Goal: Task Accomplishment & Management: Complete application form

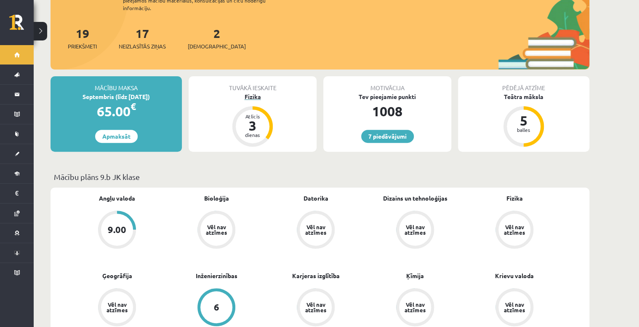
scroll to position [67, 0]
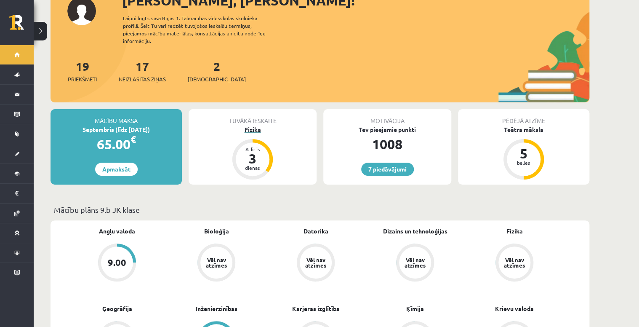
click at [256, 125] on div "Fizika" at bounding box center [253, 129] width 128 height 9
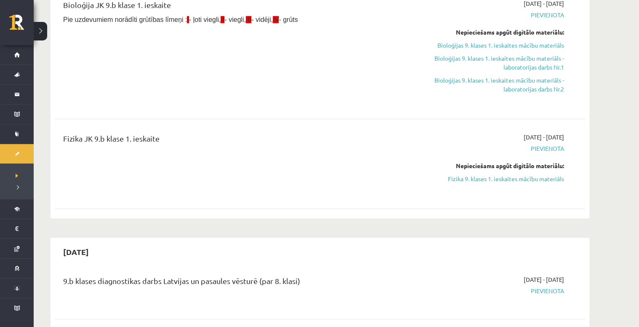
scroll to position [135, 0]
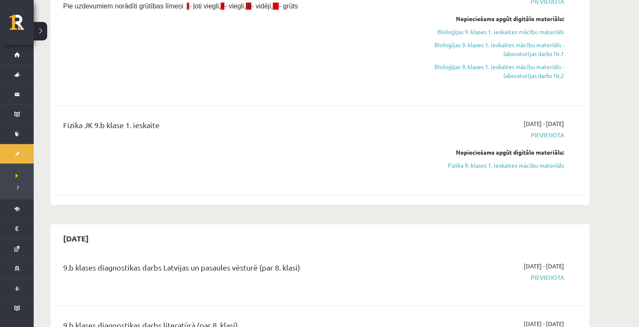
drag, startPoint x: 510, startPoint y: 164, endPoint x: 357, endPoint y: 19, distance: 210.9
click at [510, 164] on link "Fizika 9. klases 1. ieskaites mācību materiāls" at bounding box center [485, 165] width 159 height 9
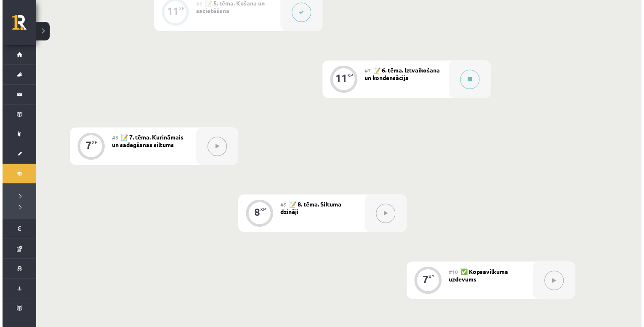
scroll to position [552, 0]
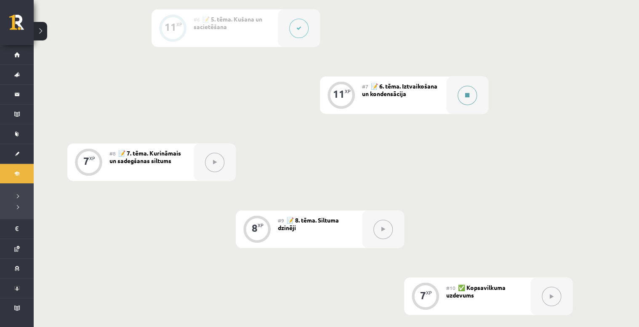
click at [467, 101] on button at bounding box center [467, 94] width 19 height 19
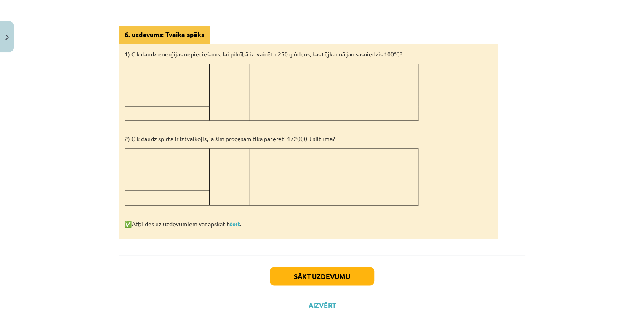
scroll to position [668, 0]
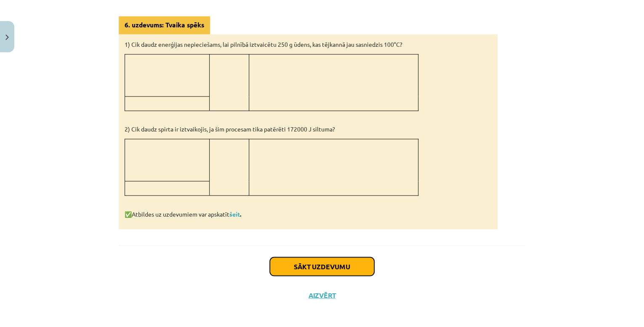
click at [328, 263] on button "Sākt uzdevumu" at bounding box center [322, 266] width 104 height 19
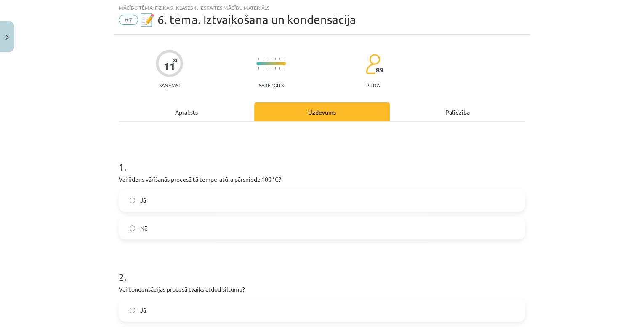
scroll to position [21, 0]
click at [173, 235] on label "Nē" at bounding box center [322, 228] width 405 height 21
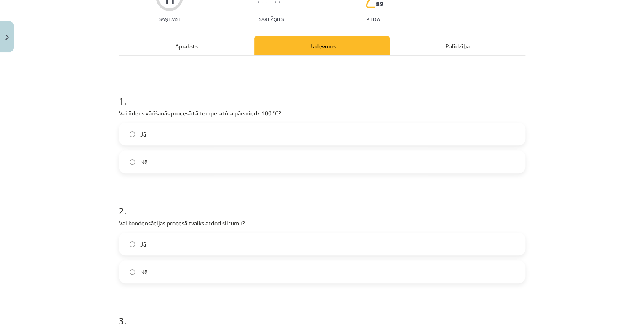
scroll to position [122, 0]
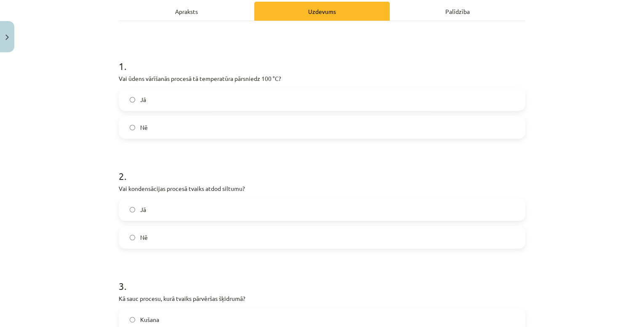
click at [173, 211] on label "Jā" at bounding box center [322, 209] width 405 height 21
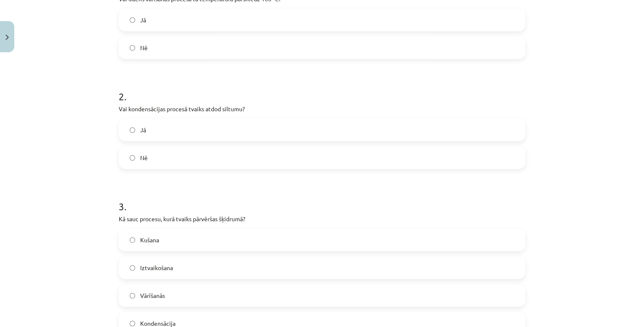
scroll to position [223, 0]
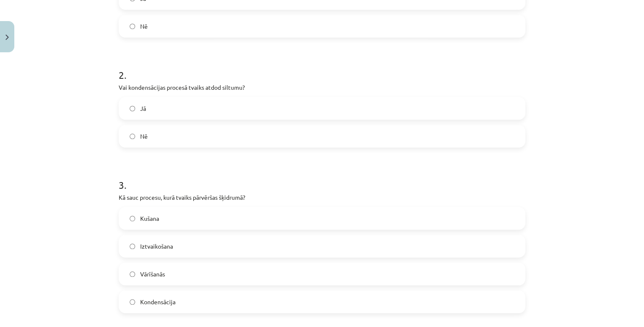
click at [170, 304] on span "Kondensācija" at bounding box center [157, 301] width 35 height 9
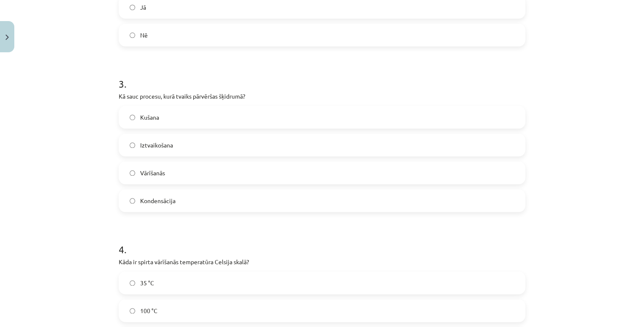
click at [89, 278] on div "Mācību tēma: Fizika 9. klases 1. ieskaites mācību materiāls #7 📝 6. tēma. Iztva…" at bounding box center [322, 163] width 644 height 327
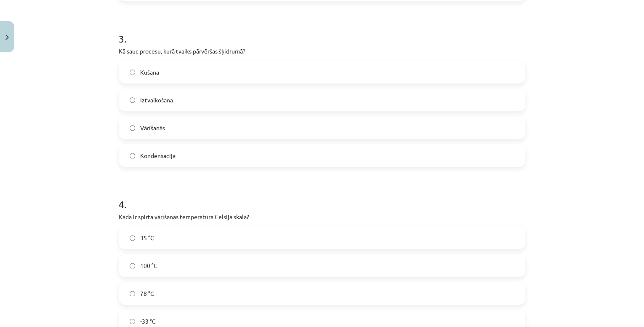
scroll to position [392, 0]
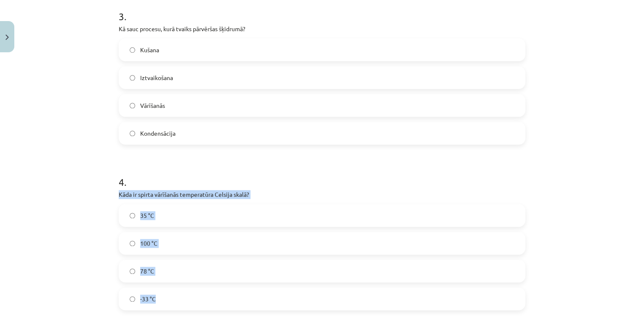
drag, startPoint x: 111, startPoint y: 191, endPoint x: 165, endPoint y: 301, distance: 122.8
click at [165, 301] on div "11 XP Saņemsi Sarežģīts 89 pilda Apraksts Uzdevums Palīdzība 1 . Vai ūdens vārī…" at bounding box center [322, 94] width 417 height 860
click at [43, 182] on div "Mācību tēma: Fizika 9. klases 1. ieskaites mācību materiāls #7 📝 6. tēma. Iztva…" at bounding box center [322, 163] width 644 height 327
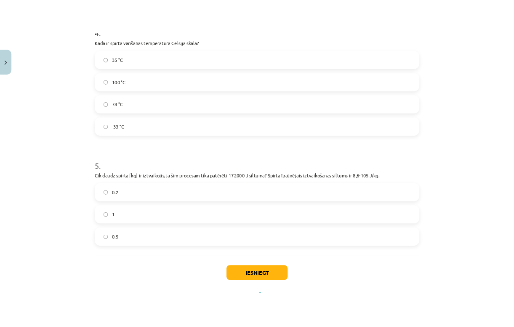
scroll to position [594, 0]
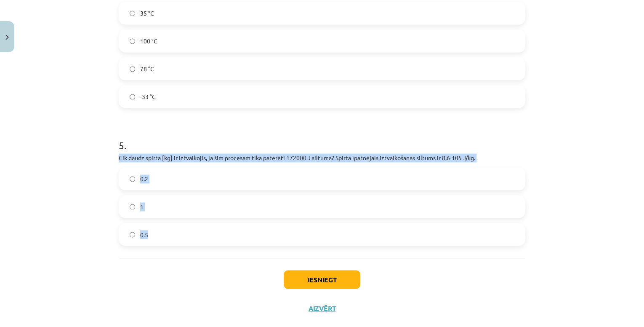
drag, startPoint x: 115, startPoint y: 157, endPoint x: 150, endPoint y: 227, distance: 78.7
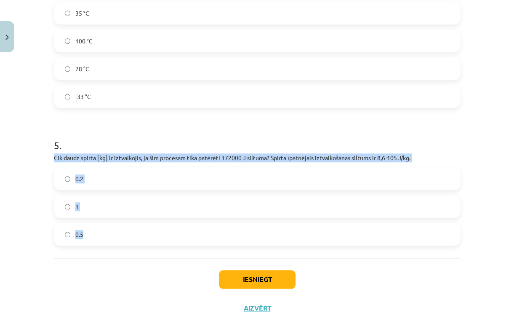
click at [83, 179] on label "0.2" at bounding box center [257, 178] width 405 height 21
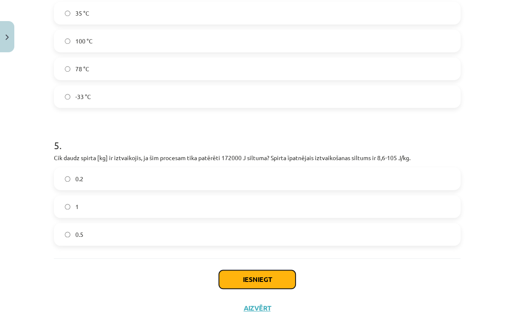
click at [236, 283] on button "Iesniegt" at bounding box center [257, 279] width 77 height 19
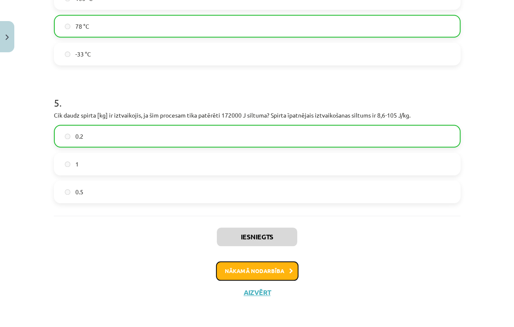
click at [239, 270] on button "Nākamā nodarbība" at bounding box center [257, 270] width 83 height 19
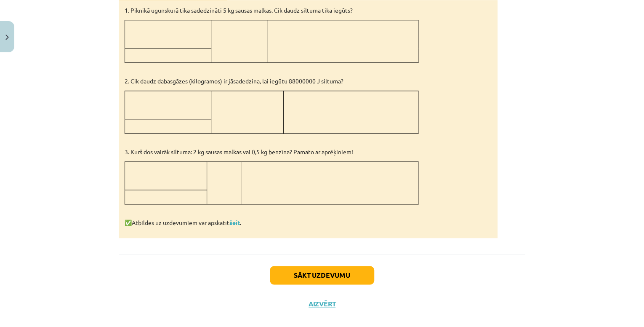
scroll to position [463, 0]
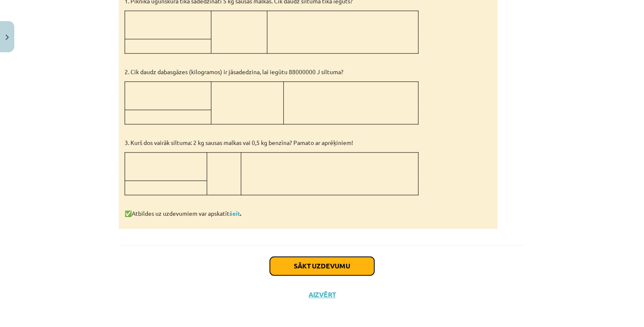
click at [323, 260] on button "Sākt uzdevumu" at bounding box center [322, 265] width 104 height 19
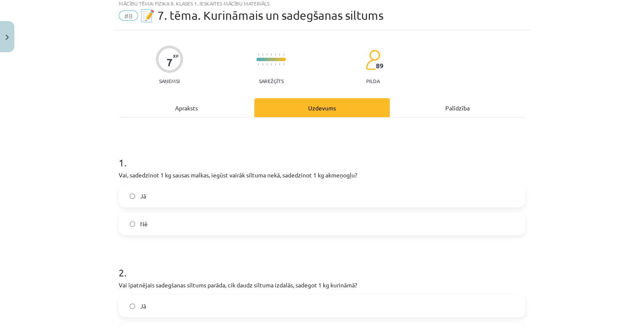
scroll to position [21, 0]
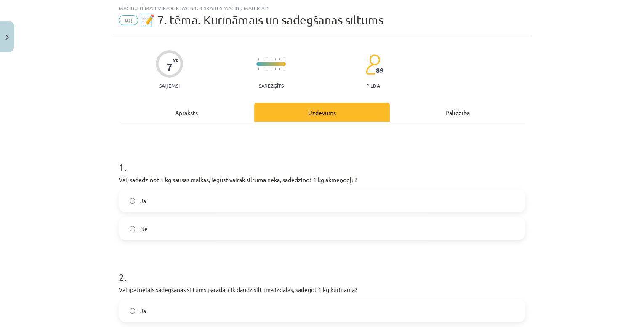
click at [208, 228] on label "Nē" at bounding box center [322, 228] width 405 height 21
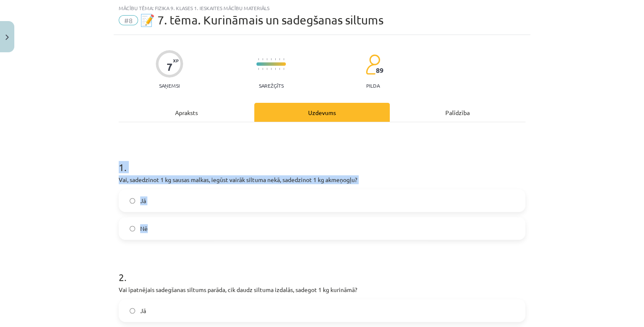
drag, startPoint x: 99, startPoint y: 171, endPoint x: 157, endPoint y: 213, distance: 72.0
click at [157, 213] on div "Mācību tēma: Fizika 9. klases 1. ieskaites mācību materiāls #8 📝 7. tēma. Kurin…" at bounding box center [322, 163] width 644 height 327
drag, startPoint x: 157, startPoint y: 213, endPoint x: 99, endPoint y: 205, distance: 58.6
click at [99, 208] on div "Mācību tēma: Fizika 9. klases 1. ieskaites mācību materiāls #8 📝 7. tēma. Kurin…" at bounding box center [322, 163] width 644 height 327
drag, startPoint x: 118, startPoint y: 178, endPoint x: 152, endPoint y: 224, distance: 57.3
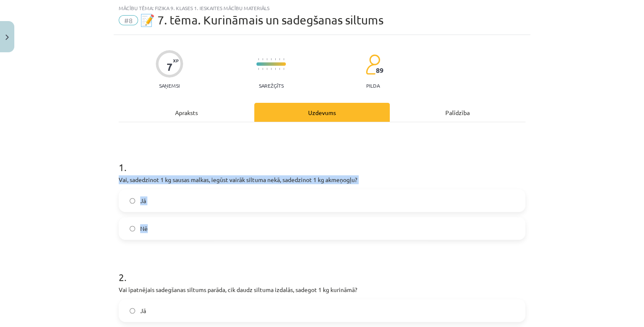
click at [152, 224] on div "1 . Vai, sadedzinot 1 kg sausas malkas, iegūst vairāk siltuma nekā, sadedzinot …" at bounding box center [322, 193] width 407 height 93
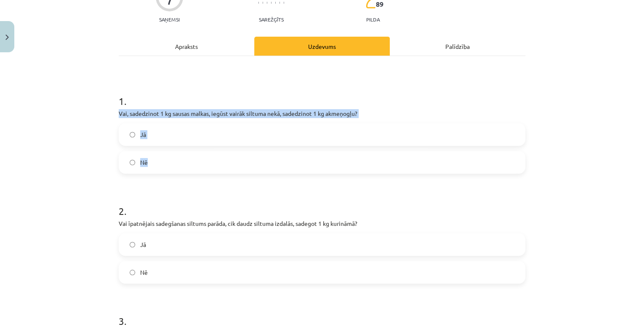
scroll to position [88, 0]
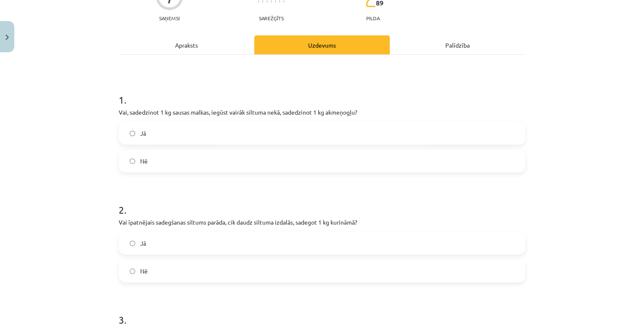
click at [13, 220] on div "Mācību tēma: Fizika 9. klases 1. ieskaites mācību materiāls #8 📝 7. tēma. Kurin…" at bounding box center [322, 163] width 644 height 327
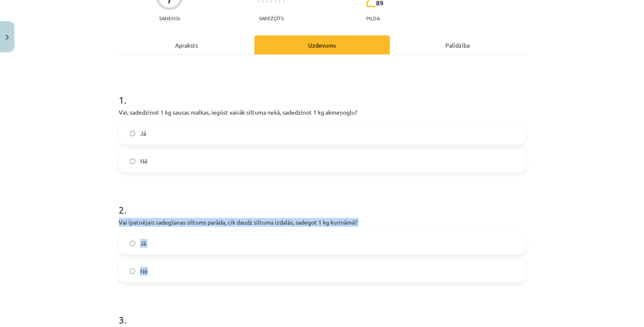
drag, startPoint x: 111, startPoint y: 219, endPoint x: 156, endPoint y: 270, distance: 67.4
click at [156, 270] on div "7 XP Saņemsi Sarežģīts 89 pilda Apraksts Uzdevums Palīdzība 1 . Vai, sadedzinot…" at bounding box center [322, 232] width 417 height 529
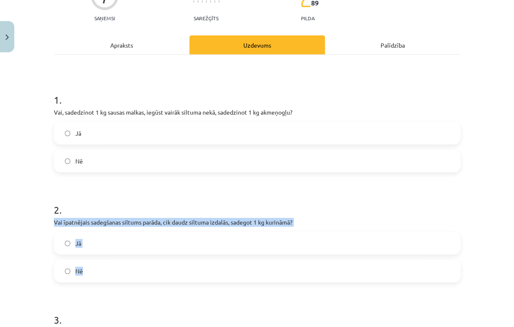
click at [163, 239] on label "Jā" at bounding box center [257, 242] width 405 height 21
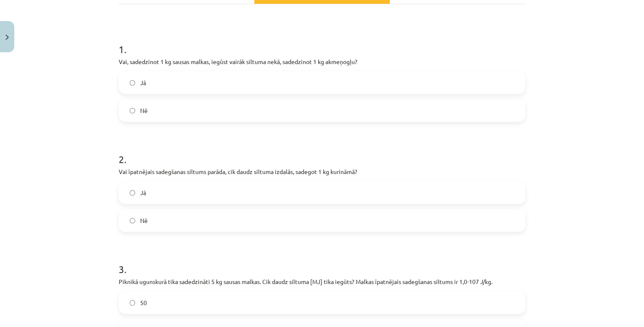
scroll to position [257, 0]
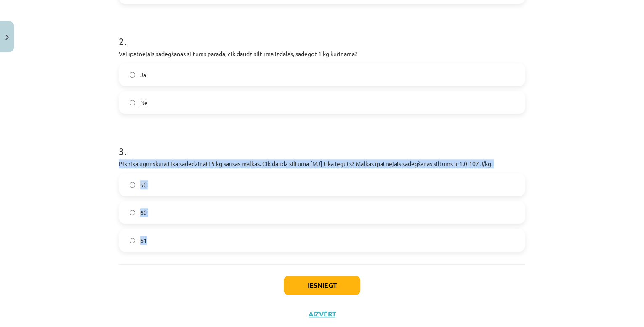
drag, startPoint x: 114, startPoint y: 164, endPoint x: 157, endPoint y: 232, distance: 81.4
click at [157, 232] on div "7 XP Saņemsi Sarežģīts 89 pilda Apraksts Uzdevums Palīdzība 1 . Vai, sadedzinot…" at bounding box center [322, 63] width 417 height 529
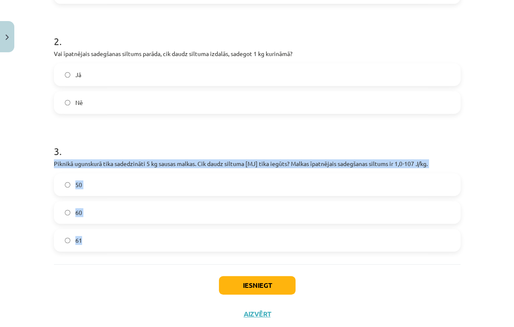
click at [98, 188] on label "50" at bounding box center [257, 184] width 405 height 21
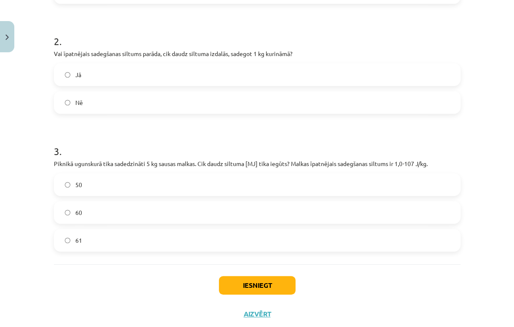
click at [12, 305] on div "Mācību tēma: Fizika 9. klases 1. ieskaites mācību materiāls #8 📝 7. tēma. Kurin…" at bounding box center [257, 163] width 514 height 327
click at [228, 283] on button "Iesniegt" at bounding box center [257, 285] width 77 height 19
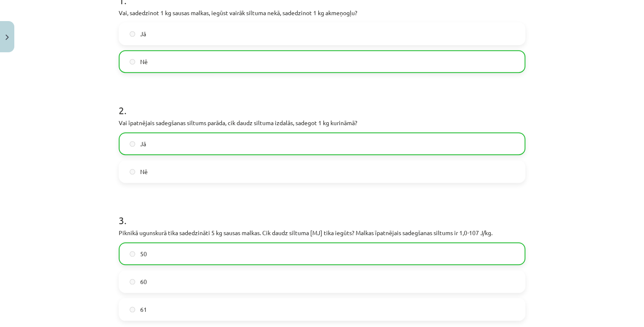
scroll to position [0, 0]
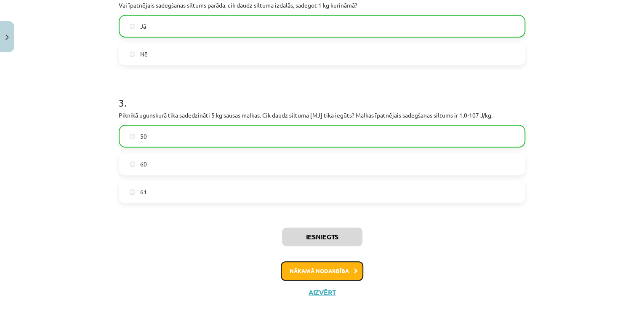
click at [342, 273] on button "Nākamā nodarbība" at bounding box center [322, 270] width 83 height 19
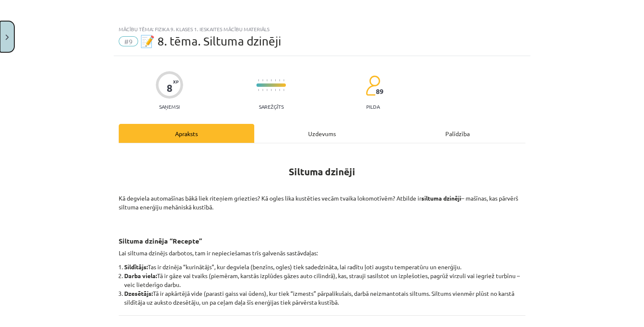
click at [5, 47] on button "Close" at bounding box center [7, 36] width 14 height 31
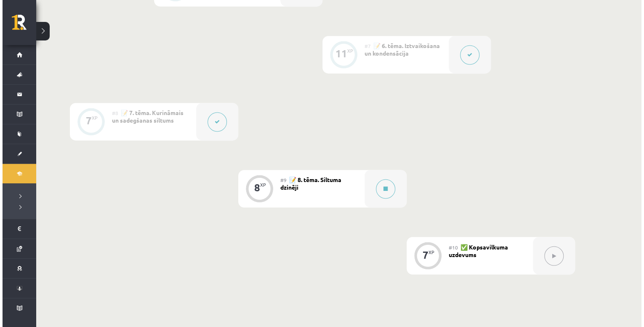
scroll to position [586, 0]
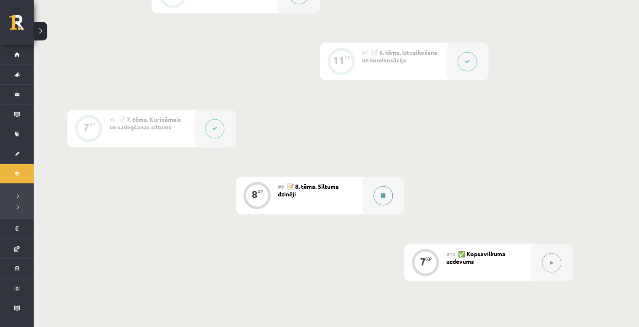
click at [382, 198] on button at bounding box center [383, 195] width 19 height 19
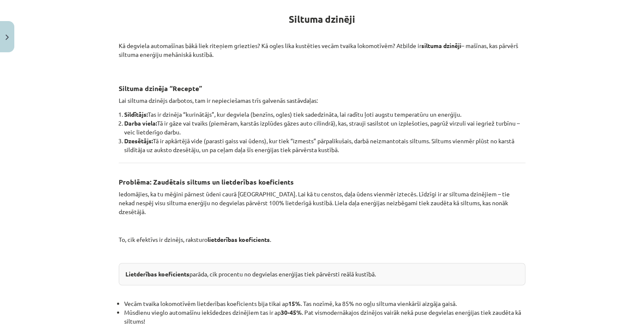
scroll to position [168, 0]
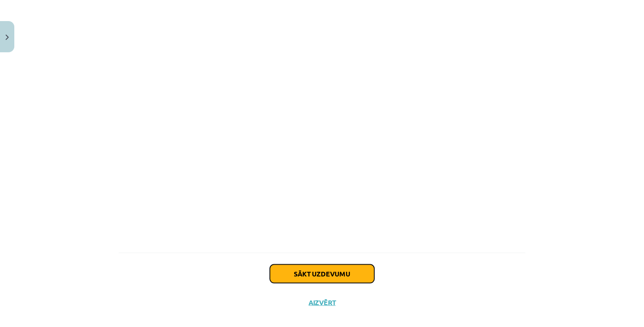
click at [299, 266] on button "Sākt uzdevumu" at bounding box center [322, 273] width 104 height 19
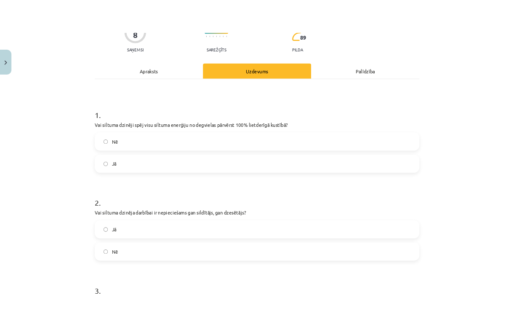
scroll to position [21, 0]
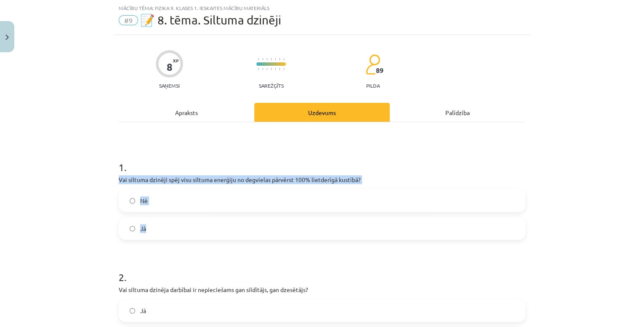
drag, startPoint x: 112, startPoint y: 179, endPoint x: 150, endPoint y: 227, distance: 61.8
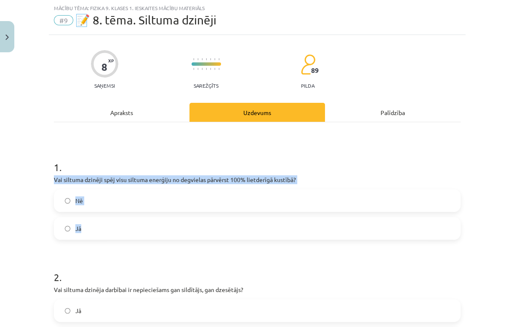
click at [89, 203] on label "Nē" at bounding box center [257, 200] width 405 height 21
click at [32, 231] on div "Mācību tēma: Fizika 9. klases 1. ieskaites mācību materiāls #9 📝 8. tēma. Siltu…" at bounding box center [257, 163] width 514 height 327
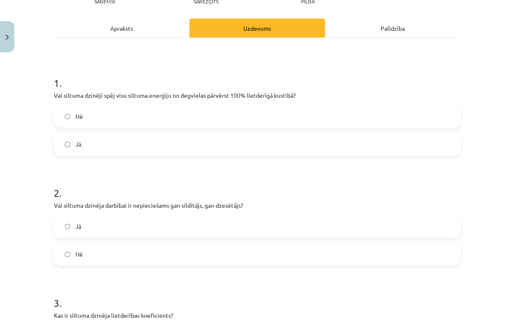
scroll to position [122, 0]
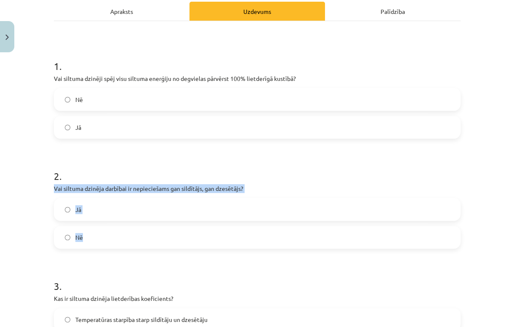
drag, startPoint x: 43, startPoint y: 185, endPoint x: 99, endPoint y: 231, distance: 72.7
click at [99, 231] on div "Mācību tēma: Fizika 9. klases 1. ieskaites mācību materiāls #9 📝 8. tēma. Siltu…" at bounding box center [257, 163] width 514 height 327
click at [61, 209] on label "Jā" at bounding box center [257, 209] width 405 height 21
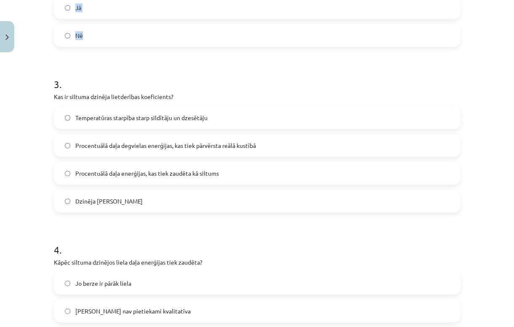
scroll to position [324, 0]
click at [241, 144] on span "Procentuālā daļa degvielas enerģijas, kas tiek pārvērsta reālā kustībā" at bounding box center [165, 145] width 181 height 9
drag, startPoint x: 39, startPoint y: 102, endPoint x: 155, endPoint y: 192, distance: 146.9
click at [155, 192] on div "Mācību tēma: Fizika 9. klases 1. ieskaites mācību materiāls #9 📝 8. tēma. Siltu…" at bounding box center [257, 163] width 514 height 327
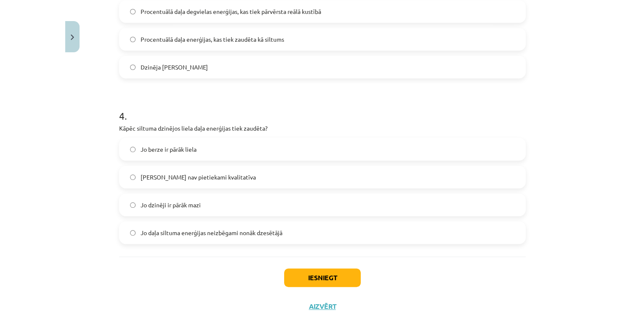
scroll to position [459, 0]
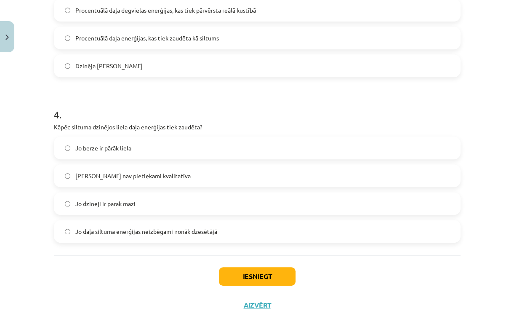
click at [86, 234] on span "Jo daļa siltuma enerģijas neizbēgami nonāk dzesētājā" at bounding box center [146, 231] width 142 height 9
click at [248, 274] on button "Iesniegt" at bounding box center [257, 276] width 77 height 19
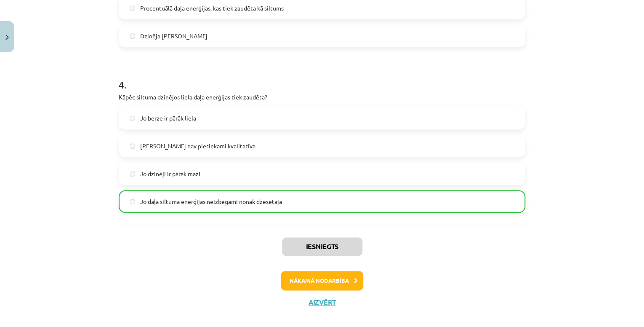
scroll to position [499, 0]
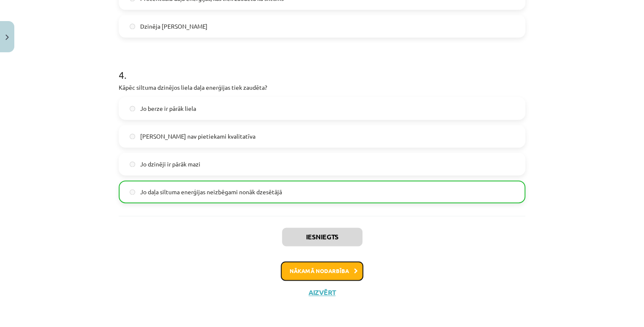
click at [350, 274] on button "Nākamā nodarbība" at bounding box center [322, 270] width 83 height 19
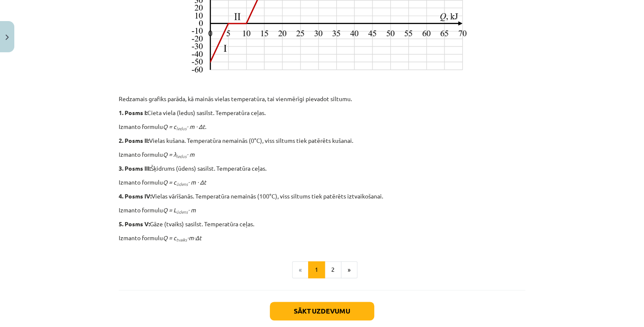
scroll to position [358, 0]
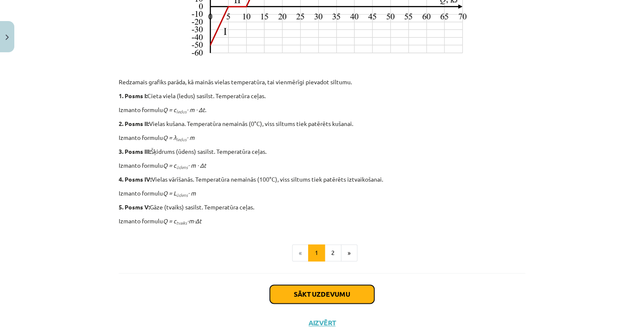
click at [316, 295] on button "Sākt uzdevumu" at bounding box center [322, 294] width 104 height 19
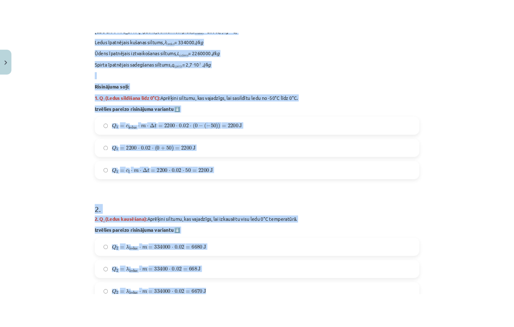
scroll to position [324, 0]
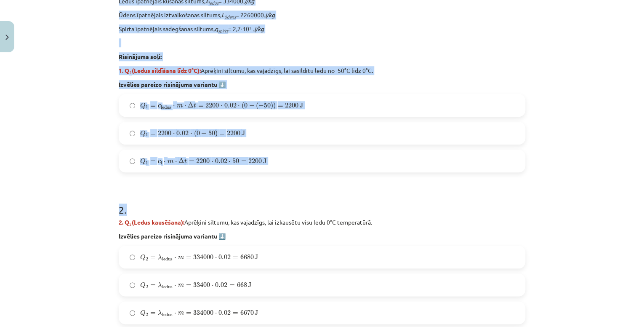
drag, startPoint x: 119, startPoint y: 30, endPoint x: 320, endPoint y: 187, distance: 255.1
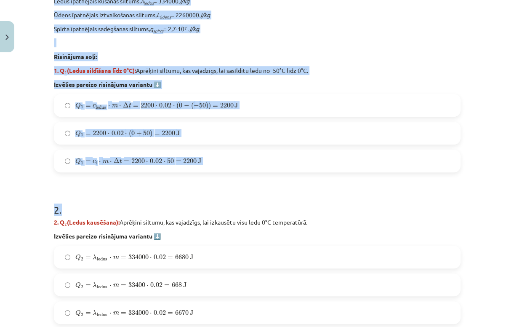
click at [212, 192] on h1 "2 ." at bounding box center [257, 202] width 407 height 26
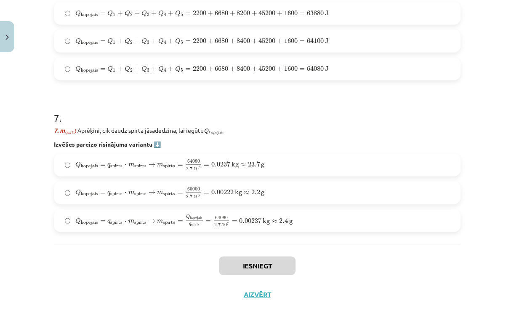
scroll to position [1177, 0]
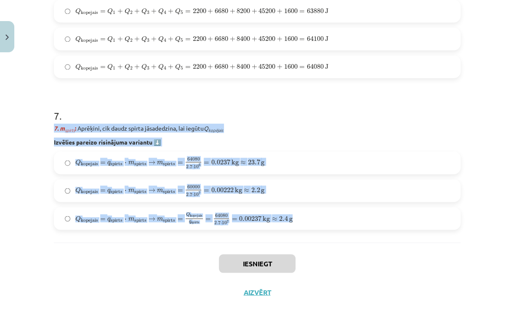
drag, startPoint x: 49, startPoint y: 126, endPoint x: 299, endPoint y: 214, distance: 265.2
click at [506, 160] on div "Mācību tēma: Fizika 9. klases 1. ieskaites mācību materiāls #10 ✅ Kopsavilkuma …" at bounding box center [257, 163] width 514 height 327
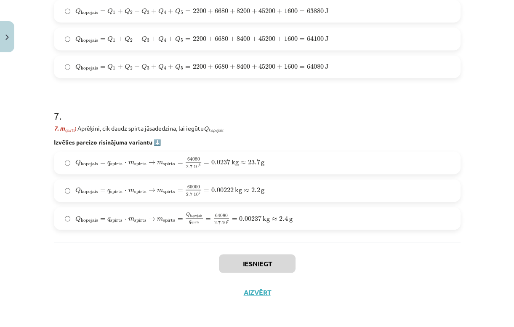
click at [294, 219] on label "Q kopejais = q spirts ⋅ m spirts → m spirts = Q kopejais q spirts = 64080 2.7 ⋅…" at bounding box center [257, 218] width 405 height 21
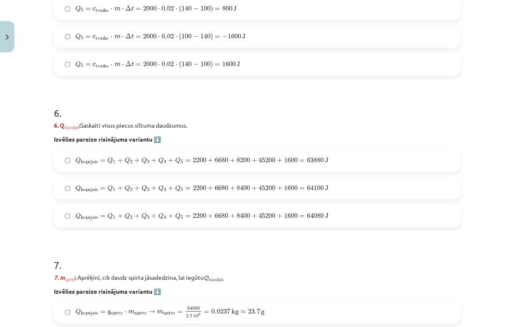
scroll to position [1008, 0]
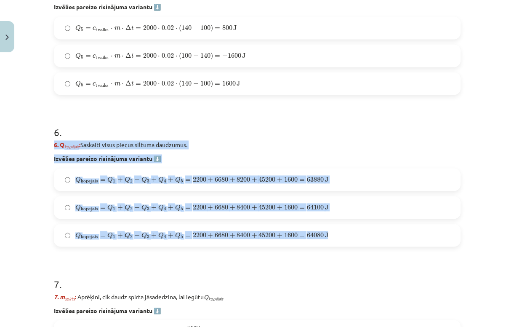
drag, startPoint x: 53, startPoint y: 145, endPoint x: 332, endPoint y: 231, distance: 292.2
click at [332, 231] on div "6 . 6. Q kopējais ​: Saskaiti visus piecus siltuma daudzumus. Izvēlies pareizo …" at bounding box center [257, 179] width 407 height 135
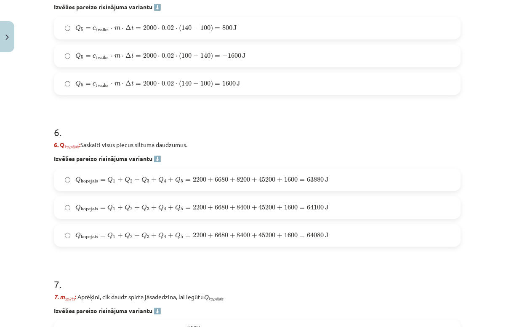
click at [337, 234] on label "Q kopejais = Q 1 + Q 2 + Q 3 + Q 4 + Q 5 = 2200 + 6680 + 8400 + 45200 + 1600 = …" at bounding box center [257, 234] width 405 height 21
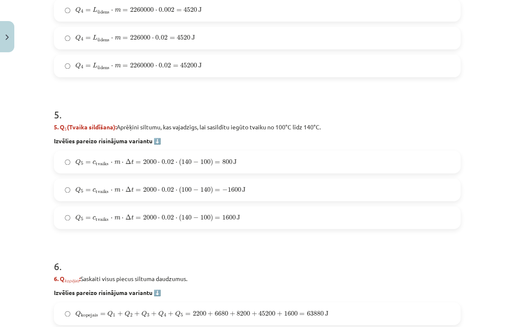
scroll to position [873, 0]
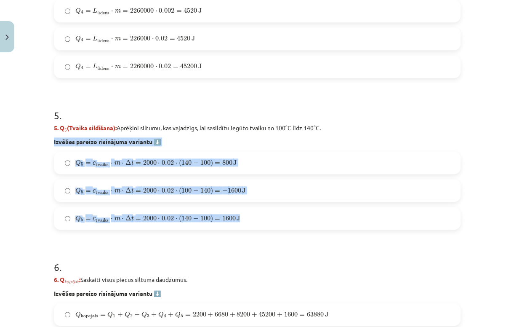
drag, startPoint x: 45, startPoint y: 140, endPoint x: 256, endPoint y: 208, distance: 221.5
click at [256, 208] on div "Mācību tēma: Fizika 9. klases 1. ieskaites mācību materiāls #10 ✅ Kopsavilkuma …" at bounding box center [257, 163] width 514 height 327
click at [256, 192] on label "Q 5 = c tvaiks ⋅ m ⋅ Δ t = 2000 ⋅ 0.02 ⋅ ( 100 − 140 ) = − 1600 J Q 5 = c tvaik…" at bounding box center [257, 190] width 405 height 21
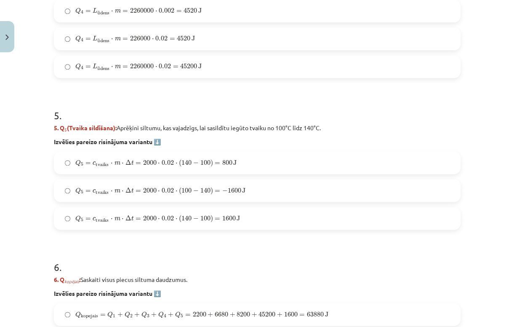
click at [262, 218] on label "Q 5 = c tvaiks ⋅ m ⋅ Δ t = 2000 ⋅ 0.02 ⋅ ( 140 − 100 ) = 1600 J Q 5 = c tvaiks …" at bounding box center [257, 218] width 405 height 21
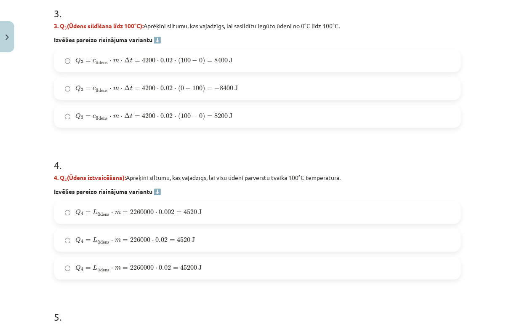
scroll to position [671, 0]
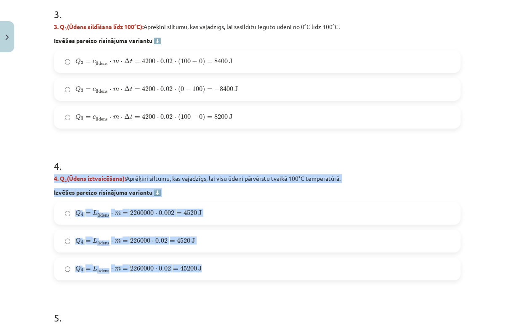
drag, startPoint x: 47, startPoint y: 175, endPoint x: 221, endPoint y: 257, distance: 192.3
click at [221, 257] on div "7 XP Saņemsi Sarežģīts 89 pilda Apraksts Uzdevums Palīdzība 1 . Uzdevums: No le…" at bounding box center [257, 98] width 417 height 1427
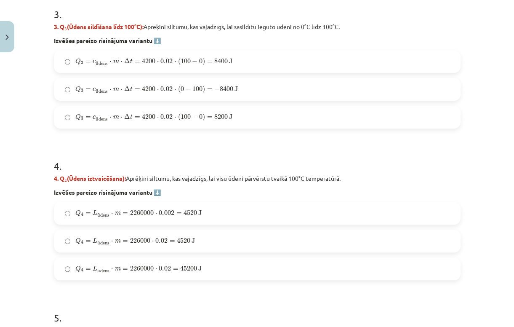
click at [206, 267] on label "Q 4 = L ū dens ⋅ m = 2260000 ⋅ 0.02 = 45200 J Q 4 = L ūdens ⋅ m = 2260000 ⋅ 0.0…" at bounding box center [257, 268] width 405 height 21
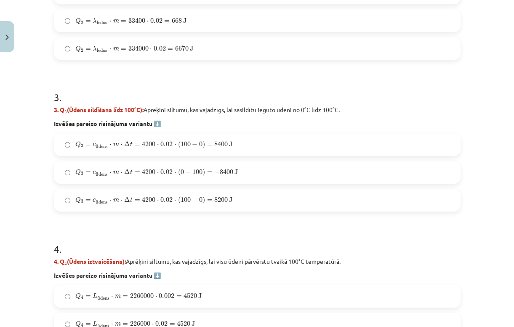
scroll to position [503, 0]
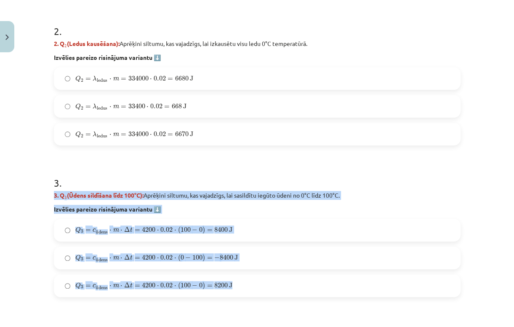
drag, startPoint x: 46, startPoint y: 195, endPoint x: 251, endPoint y: 281, distance: 223.1
click at [251, 281] on div "7 XP Saņemsi Sarežģīts 89 pilda Apraksts Uzdevums Palīdzība 1 . Uzdevums: No le…" at bounding box center [257, 266] width 417 height 1427
click at [238, 232] on label "Q 3 = c ū dens ⋅ m ⋅ Δ t = 4200 ⋅ 0.02 ⋅ ( 100 − 0 ) = 8400 J Q 3 = c ūdens ⋅ m…" at bounding box center [257, 229] width 405 height 21
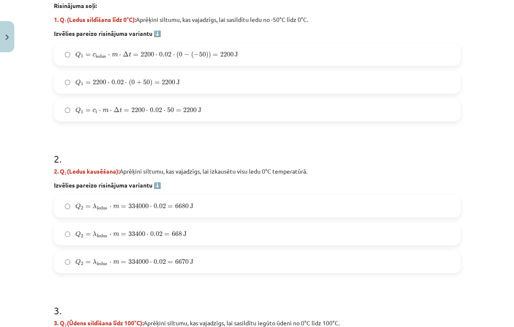
scroll to position [368, 0]
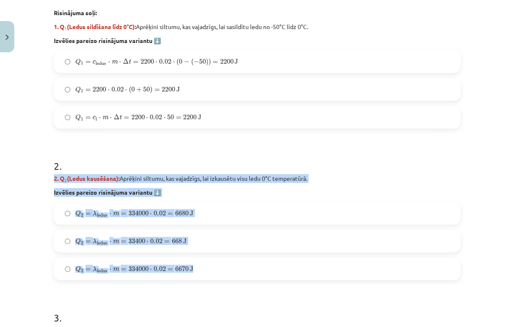
drag, startPoint x: 47, startPoint y: 176, endPoint x: 200, endPoint y: 267, distance: 179.0
click at [198, 216] on label "Q 2 = λ ledus ⋅ m = 334000 ⋅ 0.02 = 6680 J Q 2 = λ ledus ⋅ m = 334000 ⋅ 0.02 = …" at bounding box center [257, 213] width 405 height 21
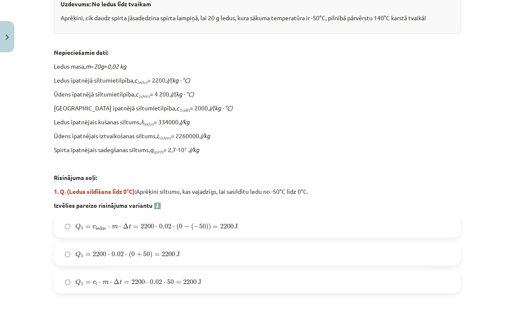
scroll to position [200, 0]
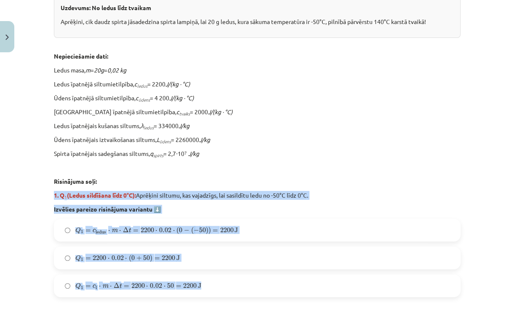
drag, startPoint x: 50, startPoint y: 194, endPoint x: 207, endPoint y: 287, distance: 182.8
click at [158, 289] on span "Q 1 = c l ⋅ m ⋅ Δ t = 2200 ⋅ 0.02 ⋅ 50 = 2200 J Q 1 = c l ⋅ m ⋅ Δ t = 2200 ⋅ 0.…" at bounding box center [138, 285] width 126 height 9
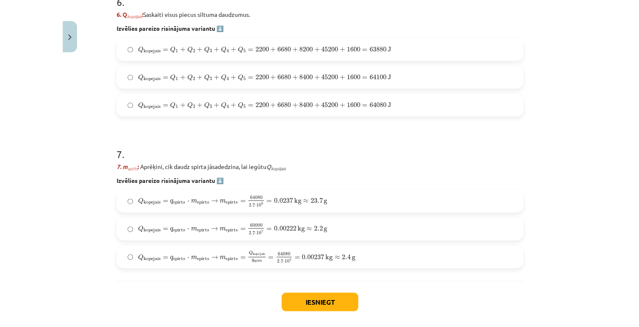
scroll to position [1177, 0]
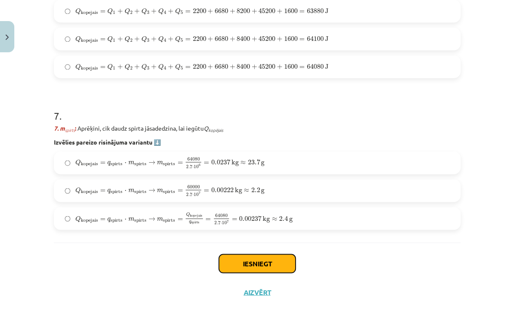
click at [275, 261] on button "Iesniegt" at bounding box center [257, 263] width 77 height 19
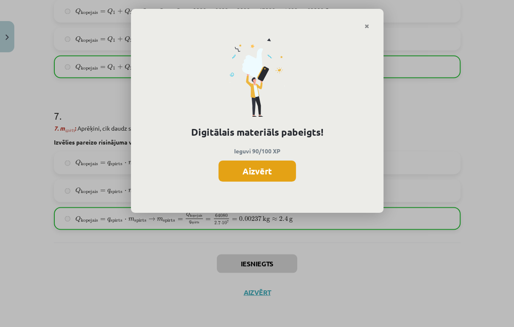
click at [270, 178] on button "Aizvērt" at bounding box center [257, 170] width 77 height 21
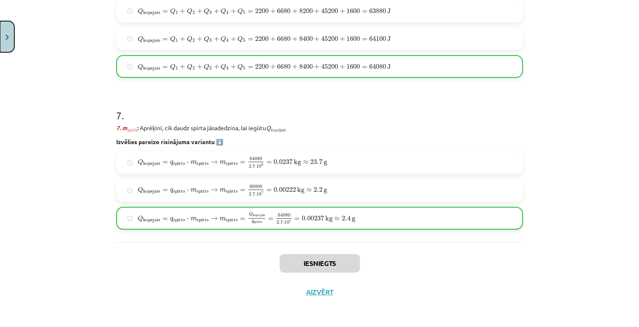
click at [8, 31] on button "Close" at bounding box center [7, 36] width 14 height 31
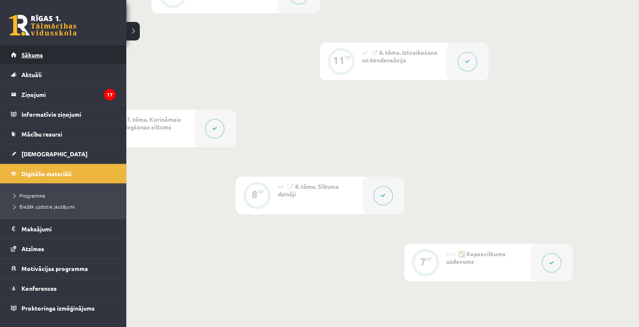
click at [54, 59] on link "Sākums" at bounding box center [63, 54] width 105 height 19
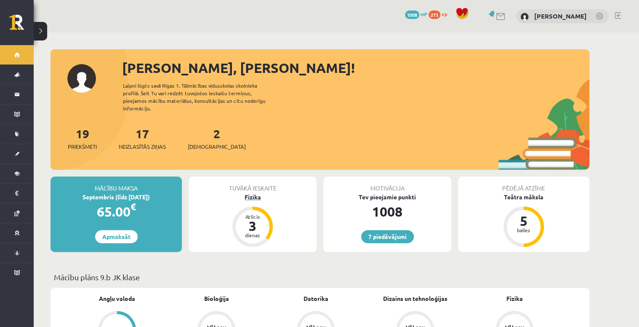
click at [253, 192] on div "Fizika" at bounding box center [253, 196] width 128 height 9
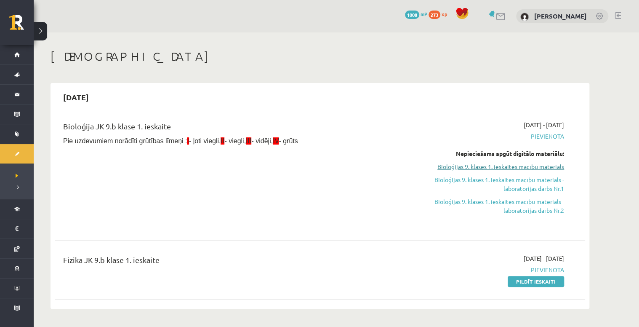
click at [529, 165] on link "Bioloģijas 9. klases 1. ieskaites mācību materiāls" at bounding box center [485, 166] width 159 height 9
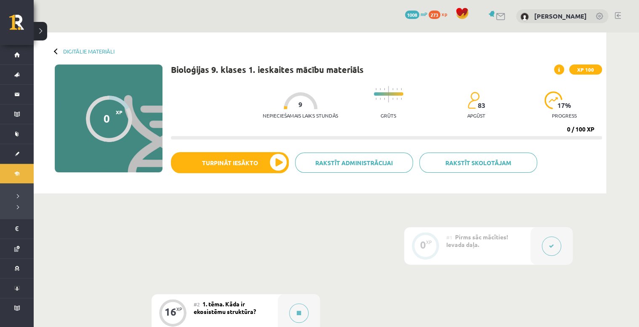
click at [57, 52] on div at bounding box center [57, 51] width 6 height 6
click at [69, 51] on link "Digitālie materiāli" at bounding box center [88, 51] width 51 height 6
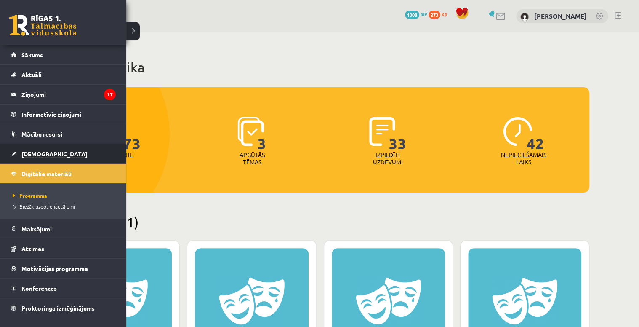
click at [40, 159] on link "[DEMOGRAPHIC_DATA]" at bounding box center [63, 153] width 105 height 19
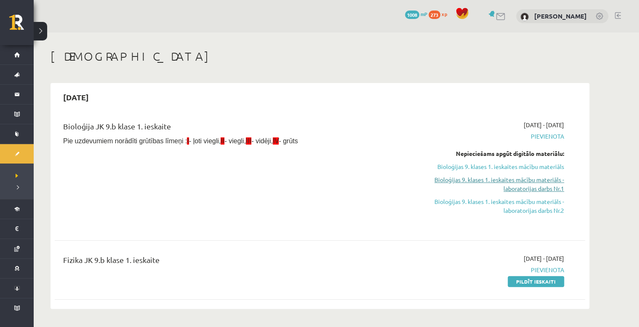
click at [537, 186] on link "Bioloģijas 9. klases 1. ieskaites mācību materiāls - laboratorijas darbs Nr.1" at bounding box center [485, 184] width 159 height 18
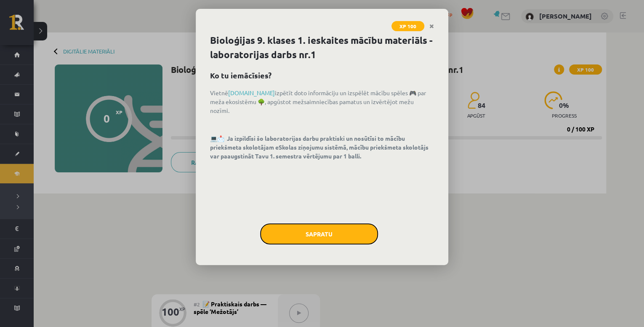
click at [343, 234] on button "Sapratu" at bounding box center [319, 233] width 118 height 21
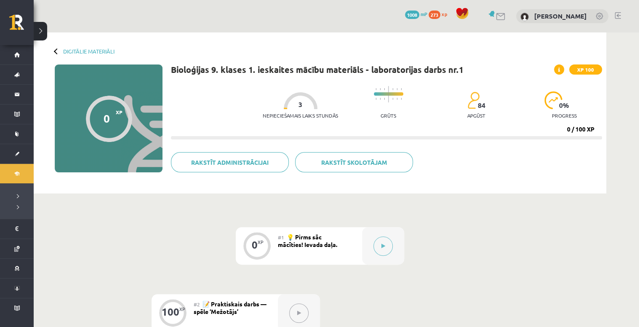
click at [56, 52] on div at bounding box center [57, 51] width 6 height 6
click at [56, 49] on div at bounding box center [57, 51] width 6 height 6
click at [70, 49] on link "Digitālie materiāli" at bounding box center [88, 51] width 51 height 6
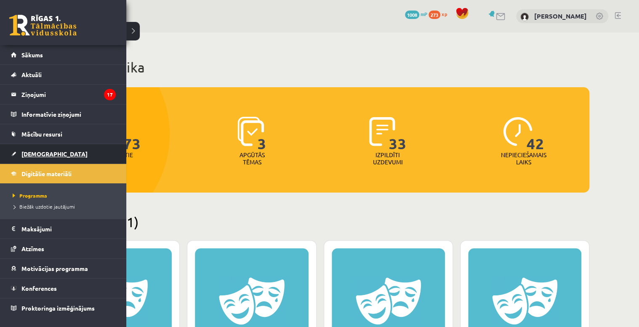
click at [42, 152] on span "[DEMOGRAPHIC_DATA]" at bounding box center [54, 154] width 66 height 8
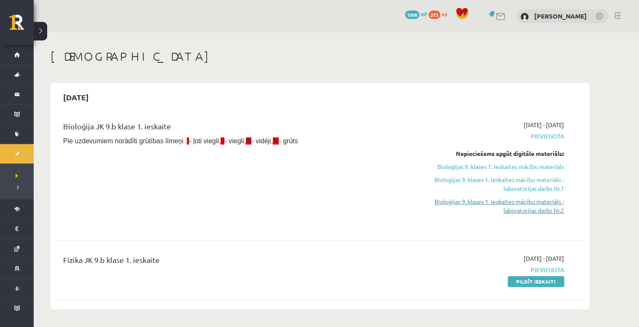
click at [539, 204] on link "Bioloģijas 9. klases 1. ieskaites mācību materiāls - laboratorijas darbs Nr.2" at bounding box center [485, 206] width 159 height 18
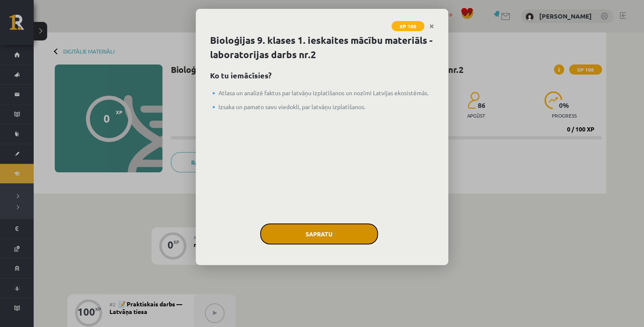
click at [346, 223] on button "Sapratu" at bounding box center [319, 233] width 118 height 21
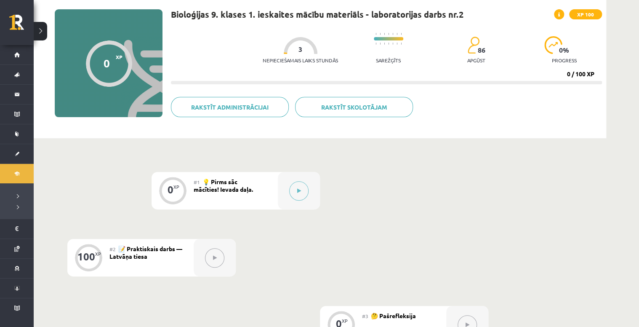
scroll to position [51, 0]
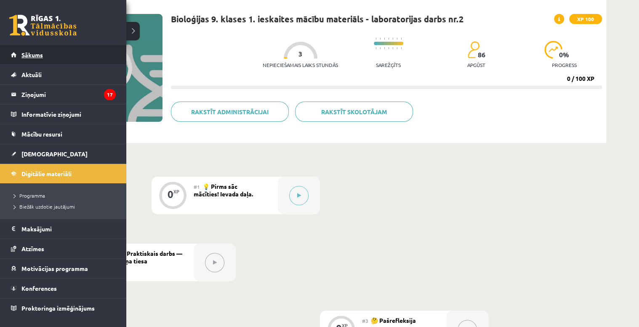
click at [44, 55] on link "Sākums" at bounding box center [63, 54] width 105 height 19
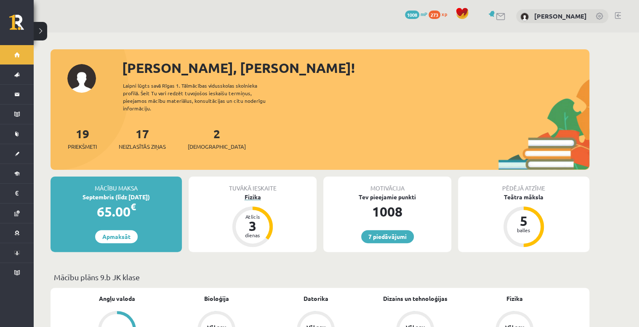
click at [255, 192] on div "Fizika" at bounding box center [253, 196] width 128 height 9
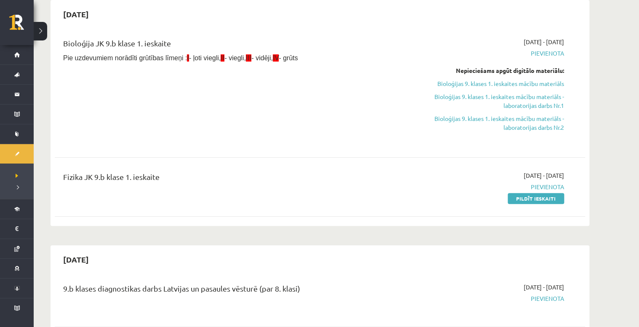
scroll to position [67, 0]
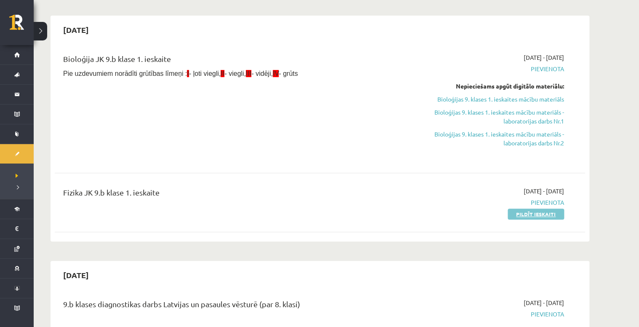
click at [541, 215] on link "Pildīt ieskaiti" at bounding box center [536, 213] width 56 height 11
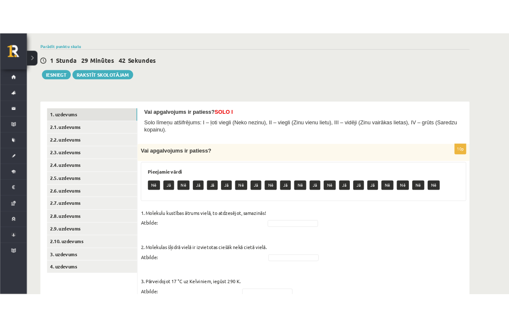
scroll to position [67, 0]
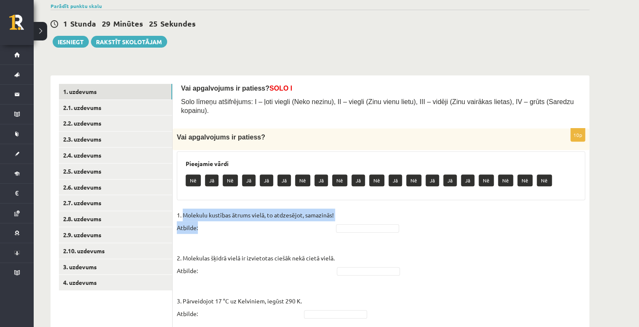
drag, startPoint x: 185, startPoint y: 206, endPoint x: 313, endPoint y: 215, distance: 128.4
click at [313, 215] on p "1. Molekulu kustības ātrums vielā, to atdzesējot, samazinās! Atbilde:" at bounding box center [255, 220] width 157 height 25
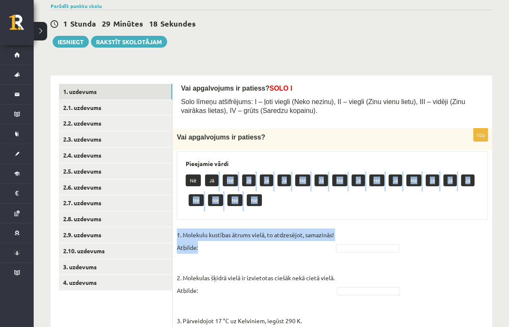
drag, startPoint x: 214, startPoint y: 179, endPoint x: 357, endPoint y: 248, distance: 158.8
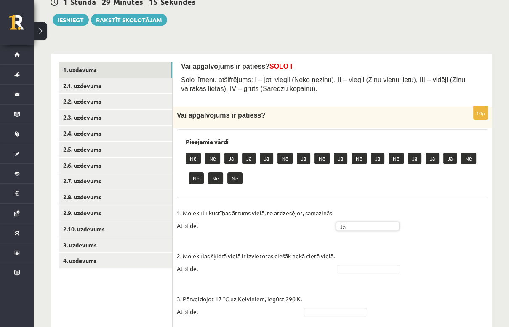
scroll to position [101, 0]
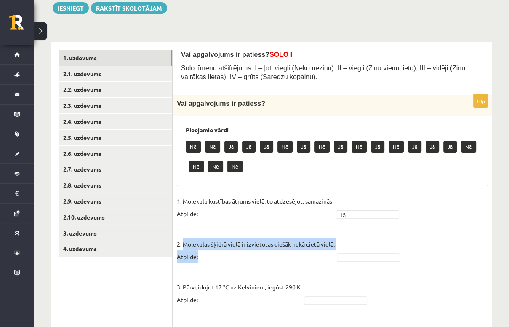
drag, startPoint x: 184, startPoint y: 242, endPoint x: 202, endPoint y: 256, distance: 22.9
click at [202, 256] on p "2. Molekulas šķidrā vielā ir izvietotas ciešāk nekā cietā vielā. Atbilde:" at bounding box center [256, 244] width 158 height 38
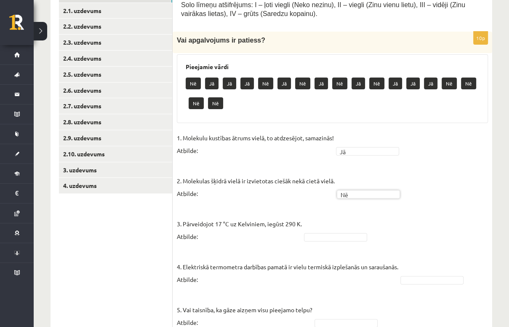
scroll to position [168, 0]
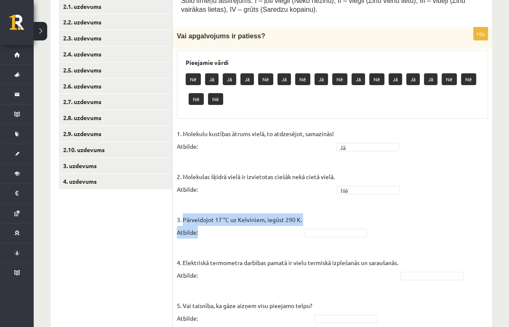
drag, startPoint x: 184, startPoint y: 221, endPoint x: 199, endPoint y: 232, distance: 19.2
click at [199, 232] on p "3. Pārveidojot 17 °C uz Kelviniem, iegūst 290 K. Atbilde:" at bounding box center [239, 219] width 125 height 38
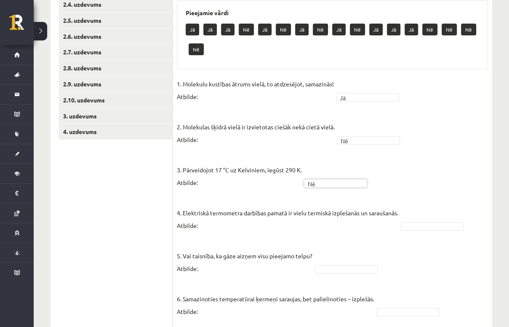
scroll to position [236, 0]
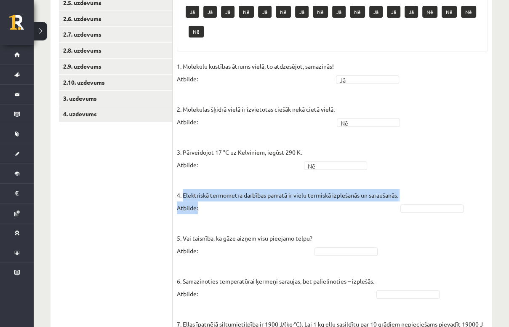
drag, startPoint x: 184, startPoint y: 197, endPoint x: 206, endPoint y: 205, distance: 24.2
click at [206, 205] on p "4. Elektriskā termometra darbības pamatā ir vielu termiskā izplešanās un sarauš…" at bounding box center [288, 195] width 222 height 38
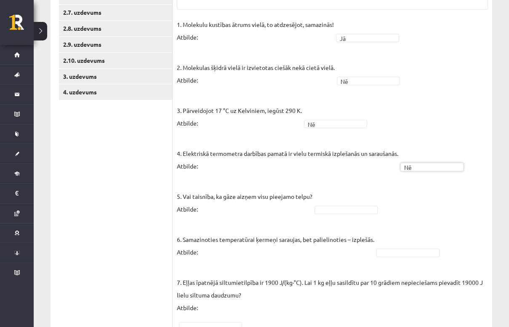
scroll to position [270, 0]
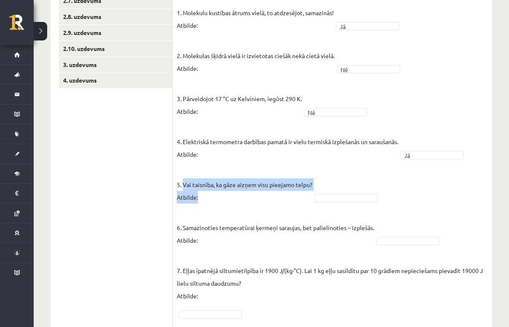
drag, startPoint x: 184, startPoint y: 184, endPoint x: 199, endPoint y: 195, distance: 18.6
click at [199, 195] on p "5. Vai taisnība, ka gāze aizņem visu pieejamo telpu? Atbilde:" at bounding box center [245, 184] width 136 height 38
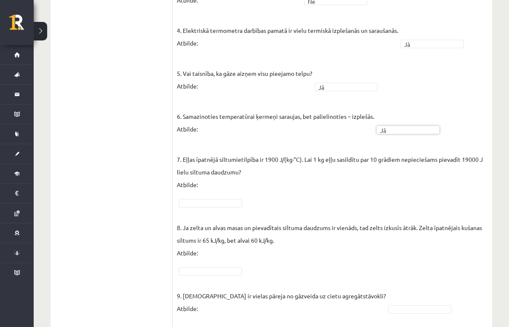
scroll to position [371, 0]
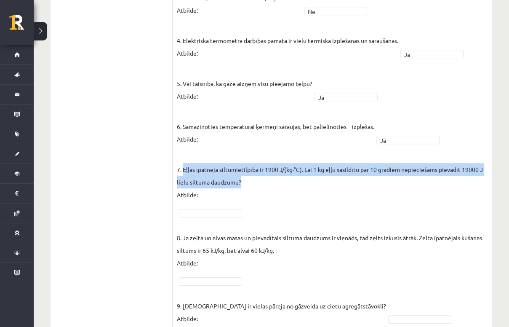
drag, startPoint x: 183, startPoint y: 170, endPoint x: 245, endPoint y: 182, distance: 62.7
click at [245, 182] on p "7. Eļļas īpatnējā siltumietilpība ir 1900 J/(kg∙°C). Lai 1 kg eļļu sasildītu pa…" at bounding box center [332, 175] width 311 height 51
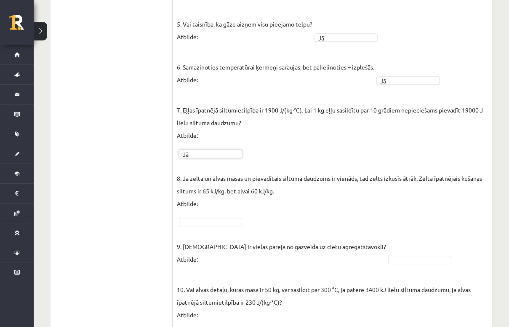
scroll to position [438, 0]
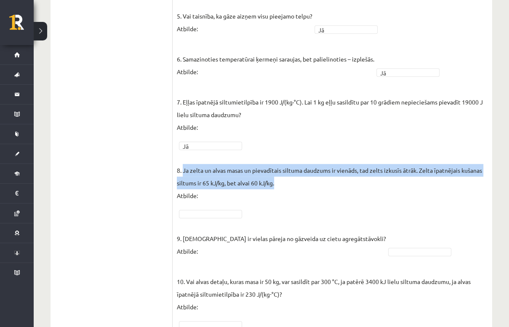
drag, startPoint x: 183, startPoint y: 169, endPoint x: 280, endPoint y: 182, distance: 97.4
click at [280, 182] on p "8. Ja zelta un alvas masas un pievadītais siltuma daudzums ir vienāds, tad zelt…" at bounding box center [332, 176] width 311 height 51
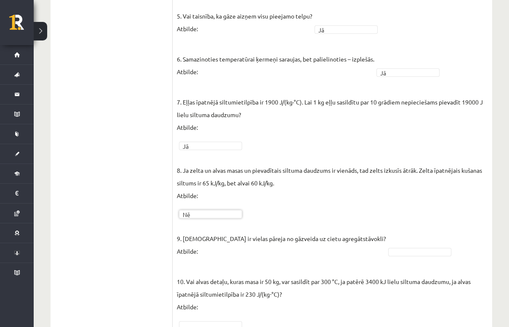
scroll to position [471, 0]
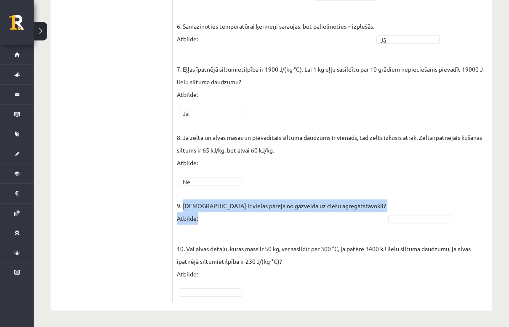
drag, startPoint x: 182, startPoint y: 203, endPoint x: 200, endPoint y: 216, distance: 22.0
click at [200, 216] on p "9. Kristalizēšanās ir vielas pāreja no gāzveida uz cietu agregātstāvokli? Atbil…" at bounding box center [281, 206] width 209 height 38
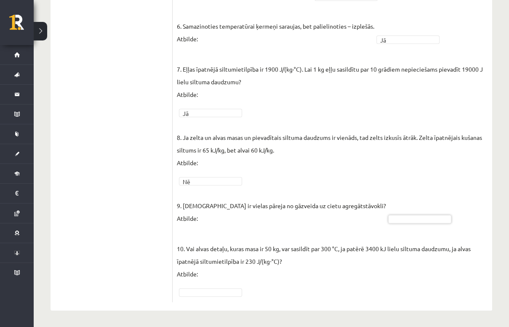
drag, startPoint x: 182, startPoint y: 203, endPoint x: 200, endPoint y: 215, distance: 21.7
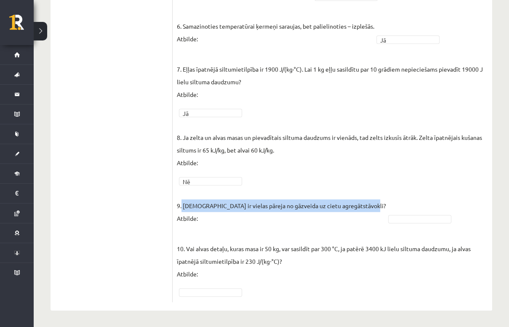
drag, startPoint x: 183, startPoint y: 205, endPoint x: 362, endPoint y: 203, distance: 178.6
click at [362, 203] on p "9. Kristalizēšanās ir vielas pāreja no gāzveida uz cietu agregātstāvokli? Atbil…" at bounding box center [281, 206] width 209 height 38
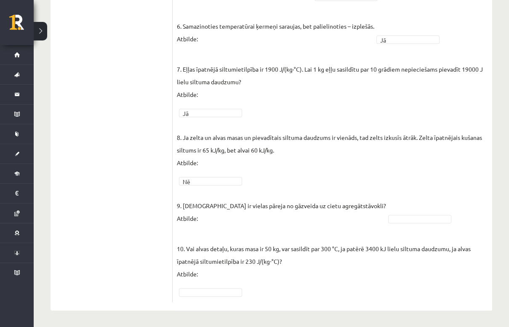
click at [257, 230] on p "10. Vai alvas detaļu, kuras masa ir 50 kg, var sasildīt par 300 °C, ja patērē 3…" at bounding box center [332, 255] width 311 height 51
click at [262, 220] on p "9. Kristalizēšanās ir vielas pāreja no gāzveida uz cietu agregātstāvokli? Atbil…" at bounding box center [281, 206] width 209 height 38
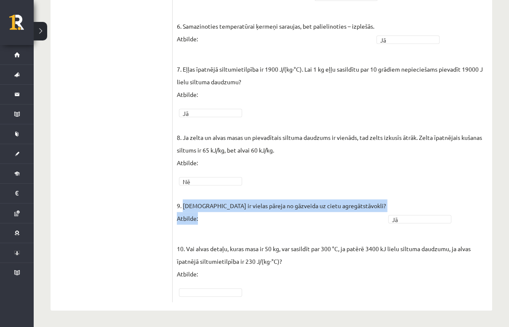
drag, startPoint x: 184, startPoint y: 206, endPoint x: 364, endPoint y: 201, distance: 180.3
click at [364, 201] on fieldset "1. Molekulu kustības ātrums vielā, to atdzesējot, samazinās! Atbilde: Jā ** 2. …" at bounding box center [332, 51] width 311 height 493
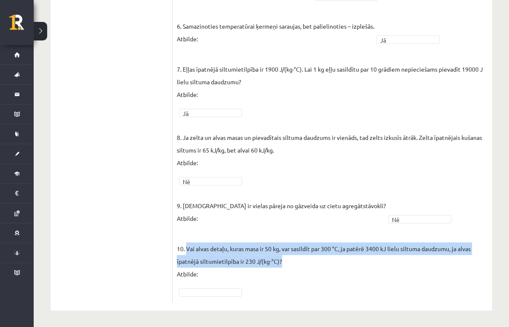
drag, startPoint x: 187, startPoint y: 248, endPoint x: 284, endPoint y: 265, distance: 98.4
click at [284, 265] on p "10. Vai alvas detaļu, kuras masa ir 50 kg, var sasildīt par 300 °C, ja patērē 3…" at bounding box center [332, 255] width 311 height 51
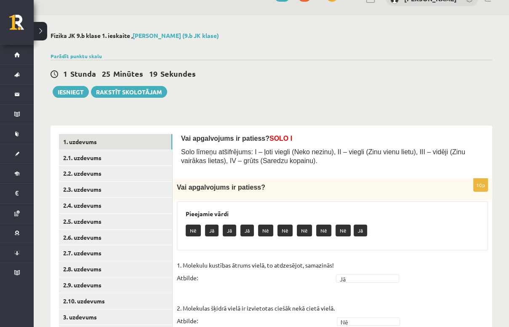
scroll to position [34, 0]
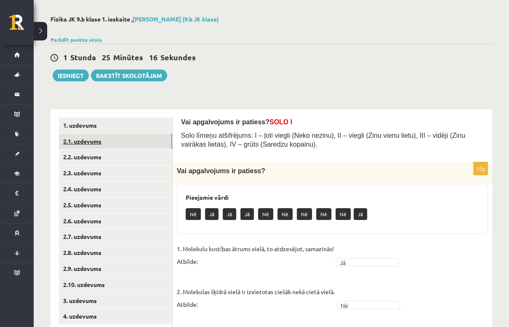
click at [110, 145] on link "2.1. uzdevums" at bounding box center [115, 141] width 113 height 16
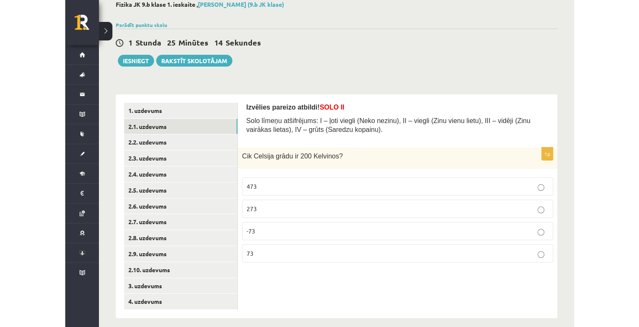
scroll to position [56, 0]
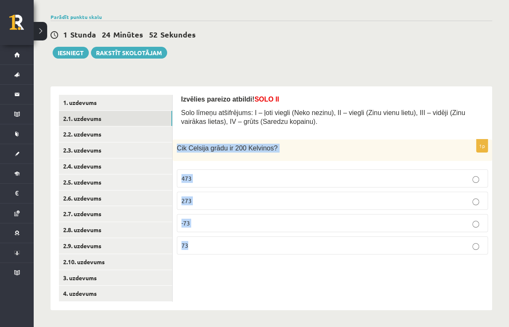
drag, startPoint x: 174, startPoint y: 147, endPoint x: 234, endPoint y: 239, distance: 109.9
click at [234, 239] on div "1p Cik Celsija grādu ir 200 Kelvinos? 473 273 -73 73" at bounding box center [333, 200] width 320 height 122
click at [225, 227] on label "-73" at bounding box center [332, 223] width 311 height 18
click at [200, 273] on div "Izvēlies pareizo atbildi! SOLO II Solo līmeņu atšifrējums: I – ļoti viegli (Nek…" at bounding box center [333, 198] width 320 height 224
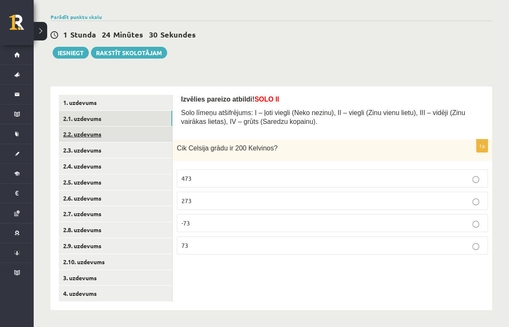
click at [98, 135] on link "2.2. uzdevums" at bounding box center [115, 134] width 113 height 16
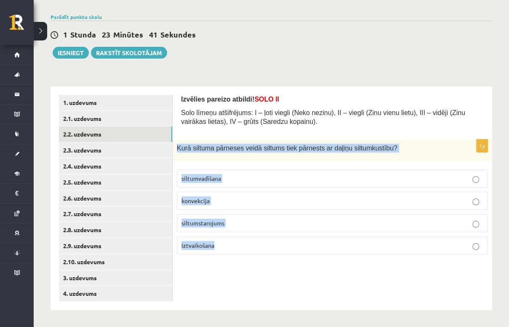
drag, startPoint x: 177, startPoint y: 149, endPoint x: 226, endPoint y: 239, distance: 102.1
click at [226, 239] on div "1p Kurā siltuma pārneses veidā siltums tiek pārnests ar daļiņu siltumkustību? s…" at bounding box center [333, 200] width 320 height 122
click at [243, 177] on p "siltumvadīšana" at bounding box center [332, 178] width 302 height 9
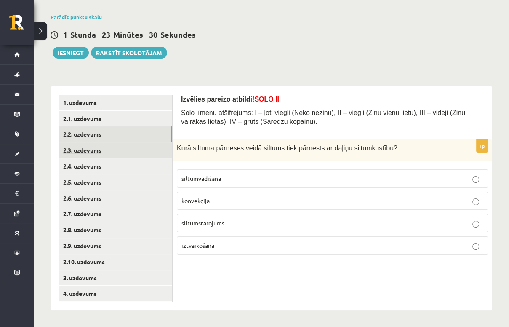
click at [102, 150] on link "2.3. uzdevums" at bounding box center [115, 150] width 113 height 16
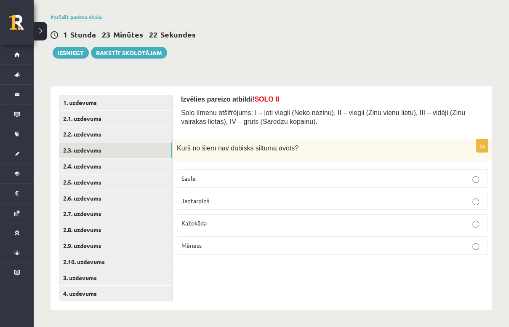
click at [195, 226] on p "Kažokāda" at bounding box center [332, 223] width 302 height 9
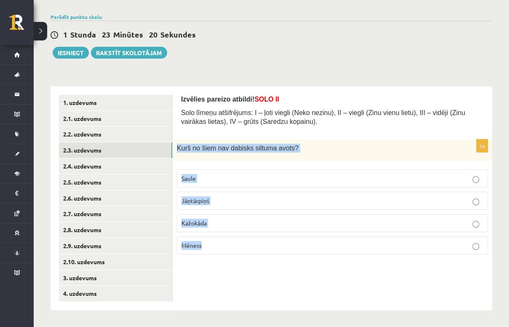
drag, startPoint x: 175, startPoint y: 147, endPoint x: 264, endPoint y: 245, distance: 132.4
click at [264, 245] on div "1p Kurš no šiem nav dabisks siltuma avots? Saule Jāņtārpiņš Kažokāda Mēness" at bounding box center [333, 200] width 320 height 122
click at [280, 241] on p "Mēness" at bounding box center [332, 245] width 302 height 9
drag, startPoint x: 180, startPoint y: 148, endPoint x: 210, endPoint y: 240, distance: 96.1
click at [210, 240] on div "1p Kurš no šiem nav dabisks siltuma avots? Saule Jāņtārpiņš Kažokāda Mēness" at bounding box center [333, 200] width 320 height 122
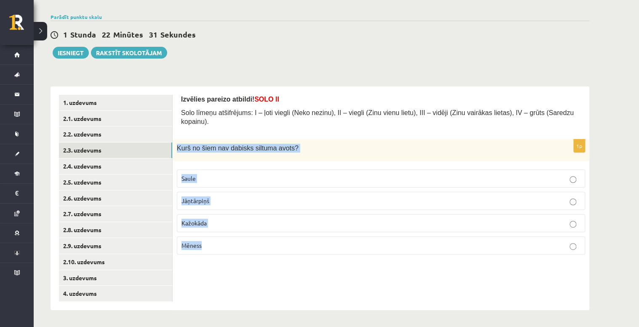
drag, startPoint x: 363, startPoint y: 275, endPoint x: 367, endPoint y: 270, distance: 6.3
click at [363, 274] on div "Izvēlies pareizo atbildi! SOLO II Solo līmeņu atšifrējums: I – ļoti viegli (Nek…" at bounding box center [381, 198] width 417 height 224
click at [312, 214] on label "Kažokāda" at bounding box center [381, 223] width 408 height 18
drag, startPoint x: 176, startPoint y: 141, endPoint x: 227, endPoint y: 232, distance: 104.5
click at [227, 232] on div "1p Kurš no šiem nav dabisks siltuma avots? Saule Jāņtārpiņš Kažokāda Mēness" at bounding box center [381, 200] width 417 height 122
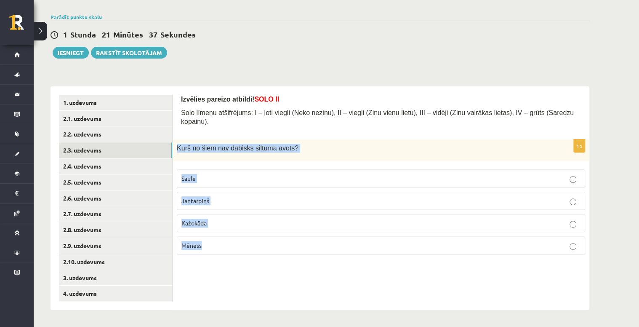
copy div "Kurš no šiem nav dabisks siltuma avots? Saule Jāņtārpiņš Kažokāda Mēness"
click at [216, 241] on p "Mēness" at bounding box center [380, 245] width 399 height 9
click at [81, 165] on link "2.4. uzdevums" at bounding box center [115, 166] width 113 height 16
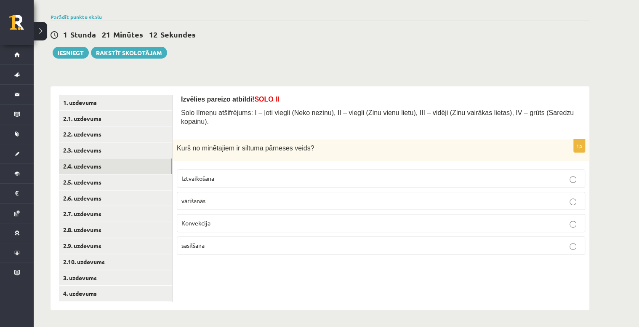
click at [217, 219] on p "Konvekcija" at bounding box center [380, 223] width 399 height 9
click at [130, 182] on link "2.5. uzdevums" at bounding box center [115, 182] width 113 height 16
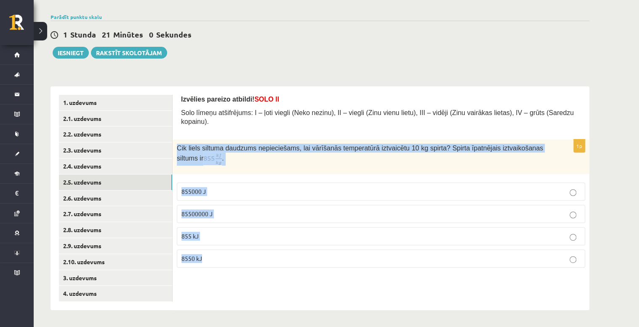
drag, startPoint x: 176, startPoint y: 137, endPoint x: 225, endPoint y: 258, distance: 130.5
click at [225, 258] on div "1p Cik liels siltuma daudzums nepieciešams, lai vārīšanās temperatūrā iztvaicēt…" at bounding box center [381, 206] width 417 height 135
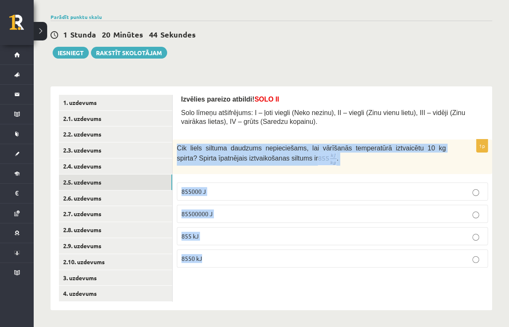
click at [277, 214] on p "85500000 J" at bounding box center [332, 213] width 302 height 9
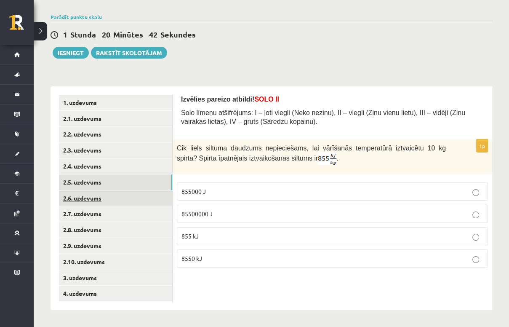
click at [71, 196] on link "2.6. uzdevums" at bounding box center [115, 198] width 113 height 16
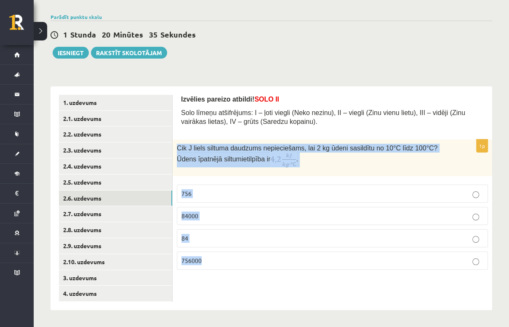
drag, startPoint x: 174, startPoint y: 144, endPoint x: 224, endPoint y: 270, distance: 135.5
click at [224, 270] on div "1p Cik J liels siltuma daudzums nepieciešams, lai 2 kg ūdeni sasildītu no 10°C …" at bounding box center [333, 207] width 320 height 137
click at [206, 209] on label "84000" at bounding box center [332, 216] width 311 height 18
click at [207, 302] on div "Izvēlies pareizo atbildi! SOLO II Solo līmeņu atšifrējums: I – ļoti viegli (Nek…" at bounding box center [333, 198] width 320 height 224
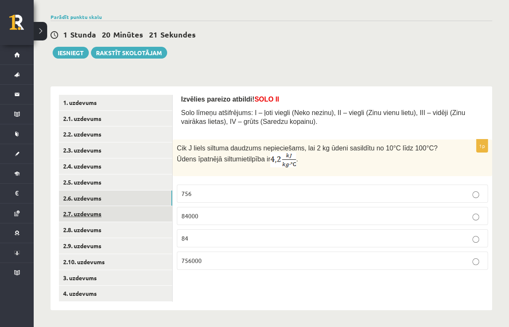
click at [111, 216] on link "2.7. uzdevums" at bounding box center [115, 214] width 113 height 16
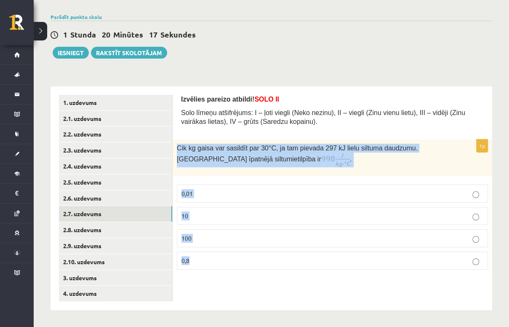
drag, startPoint x: 178, startPoint y: 146, endPoint x: 254, endPoint y: 256, distance: 133.9
click at [254, 256] on div "1p Cik kg gaisa var sasildīt par 30 °C, ja tam pievada 297 kJ lielu siltuma dau…" at bounding box center [333, 207] width 320 height 137
click at [209, 214] on p "10" at bounding box center [332, 215] width 302 height 9
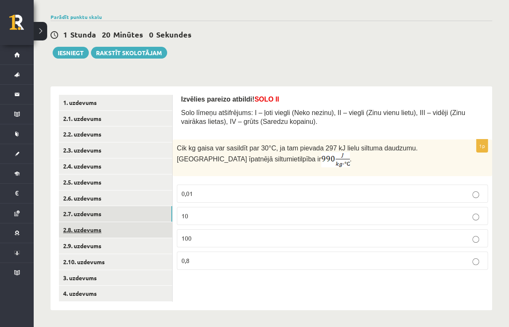
click at [90, 232] on link "2.8. uzdevums" at bounding box center [115, 230] width 113 height 16
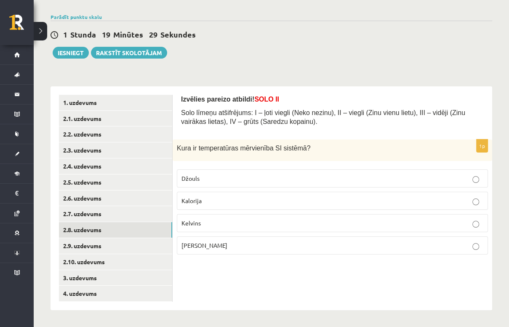
click at [232, 223] on p "Kelvins" at bounding box center [332, 223] width 302 height 9
click at [106, 246] on link "2.9. uzdevums" at bounding box center [115, 246] width 113 height 16
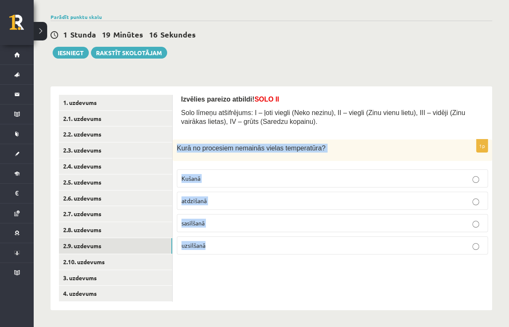
drag, startPoint x: 176, startPoint y: 147, endPoint x: 228, endPoint y: 247, distance: 112.6
click at [228, 247] on div "1p Kurā no procesiem nemainās vielas temperatūra? Kušanā atdzišanā sasilšanā uz…" at bounding box center [333, 200] width 320 height 122
click at [212, 176] on p "Kušanā" at bounding box center [332, 178] width 302 height 9
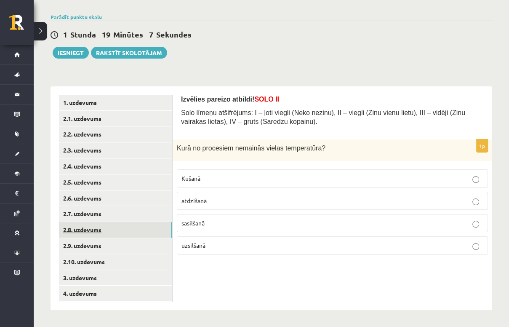
click at [113, 230] on link "2.8. uzdevums" at bounding box center [115, 230] width 113 height 16
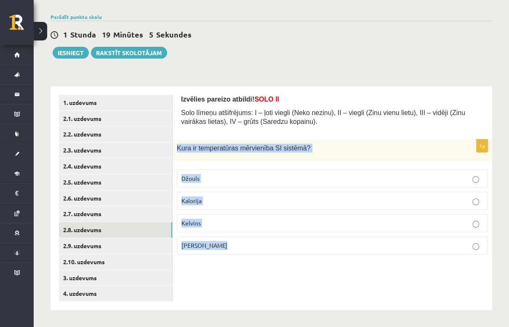
drag, startPoint x: 179, startPoint y: 147, endPoint x: 231, endPoint y: 254, distance: 119.4
click at [231, 254] on div "1p Kura ir temperatūras mērvienība SI sistēmā ? Džouls Kalorija Kelvins Celsija…" at bounding box center [333, 200] width 320 height 122
click at [113, 251] on link "2.9. uzdevums" at bounding box center [115, 246] width 113 height 16
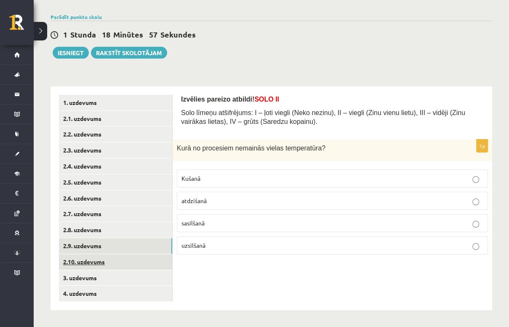
click at [109, 263] on link "2.10. uzdevums" at bounding box center [115, 262] width 113 height 16
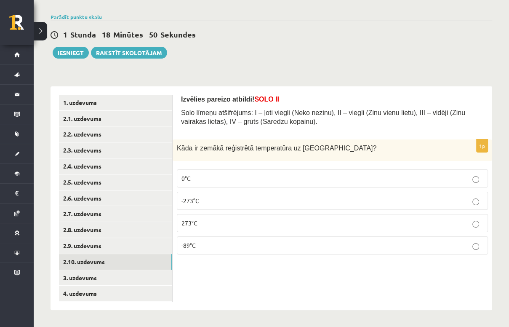
click at [213, 179] on p "0°C" at bounding box center [332, 178] width 302 height 9
click at [224, 205] on label "-273°C" at bounding box center [332, 201] width 311 height 18
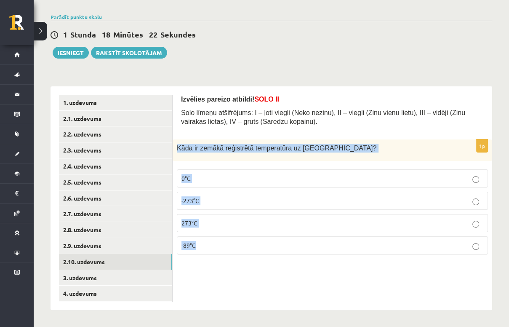
drag, startPoint x: 176, startPoint y: 147, endPoint x: 245, endPoint y: 258, distance: 130.8
click at [245, 258] on div "1p Kāda ir zemākā reģistrētā temperatūra uz Zemes? 0°C -273°C 273°C -89°C" at bounding box center [333, 200] width 320 height 122
copy div "Kāda ir zemākā reģistrētā temperatūra uz Zemes? 0°C -273°C 273°C -89°C"
click at [206, 242] on p "-89°C" at bounding box center [332, 245] width 302 height 9
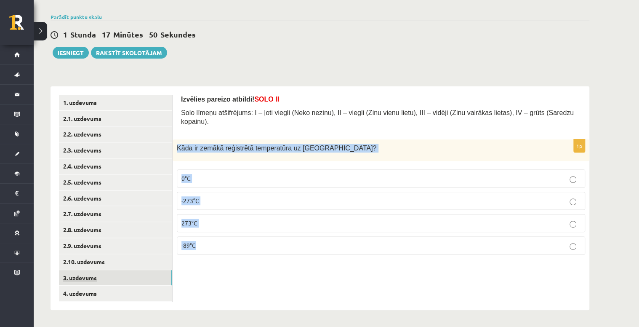
click at [79, 278] on link "3. uzdevums" at bounding box center [115, 278] width 113 height 16
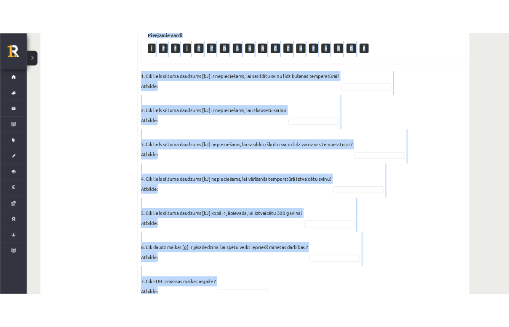
scroll to position [439, 0]
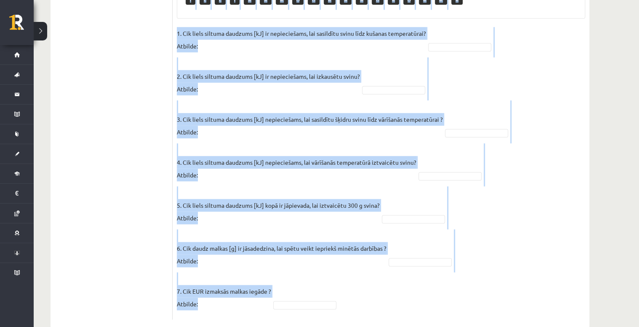
drag, startPoint x: 177, startPoint y: 128, endPoint x: 299, endPoint y: 306, distance: 216.0
click at [299, 306] on div "Pabeidz teikumu, izvēloties atbilstošo atbildes variantu! SOLO III / IV Solo lī…" at bounding box center [381, 16] width 417 height 624
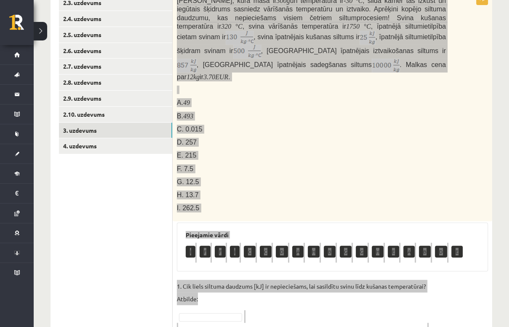
scroll to position [203, 0]
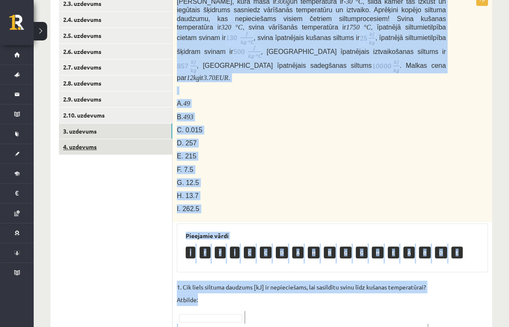
click at [113, 151] on link "4. uzdevums" at bounding box center [115, 147] width 113 height 16
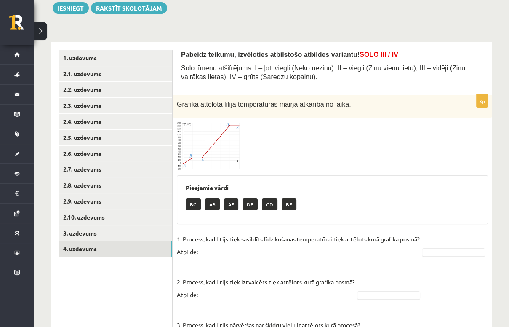
scroll to position [135, 0]
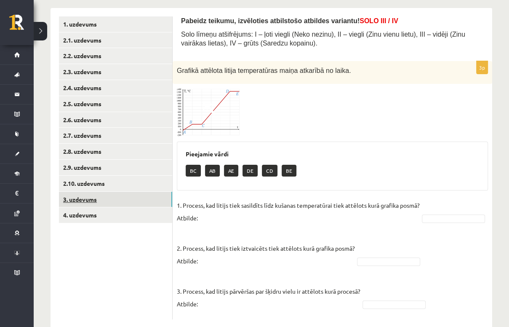
click at [122, 196] on link "3. uzdevums" at bounding box center [115, 200] width 113 height 16
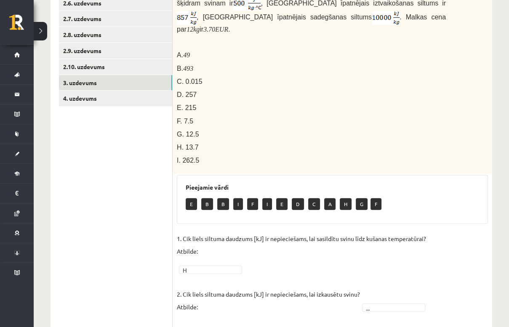
scroll to position [187, 0]
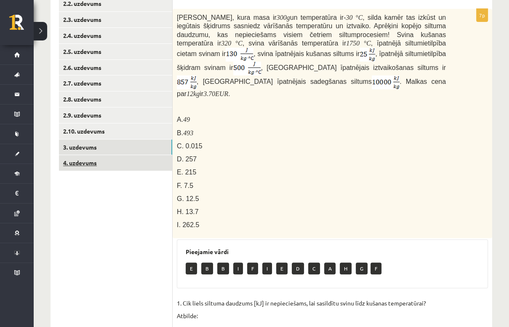
click at [109, 164] on link "4. uzdevums" at bounding box center [115, 163] width 113 height 16
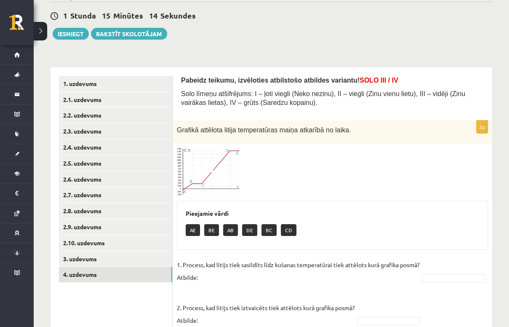
scroll to position [64, 0]
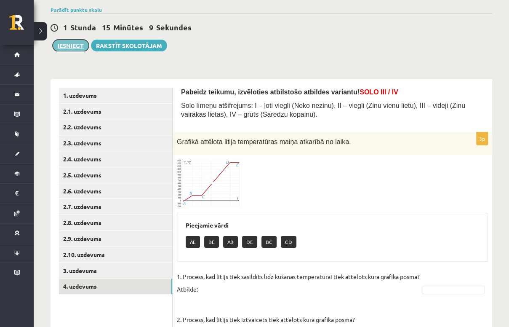
click at [76, 45] on button "Iesniegt" at bounding box center [71, 46] width 36 height 12
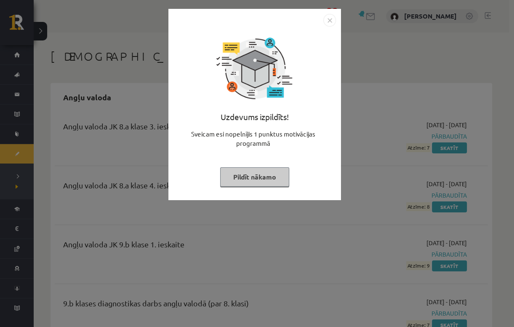
click at [330, 20] on img "Close" at bounding box center [329, 20] width 13 height 13
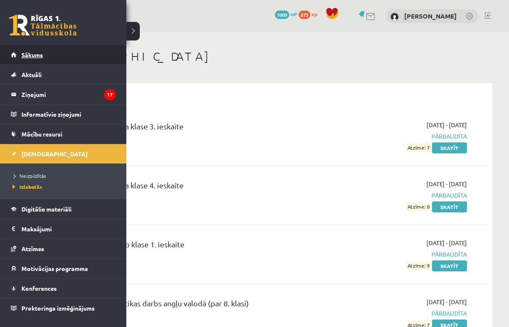
click at [43, 57] on link "Sākums" at bounding box center [63, 54] width 105 height 19
